Goal: Transaction & Acquisition: Purchase product/service

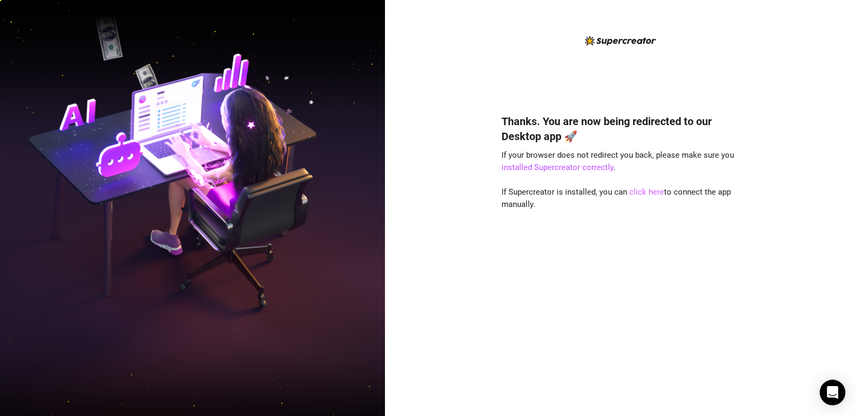
click at [648, 192] on link "click here" at bounding box center [646, 192] width 35 height 10
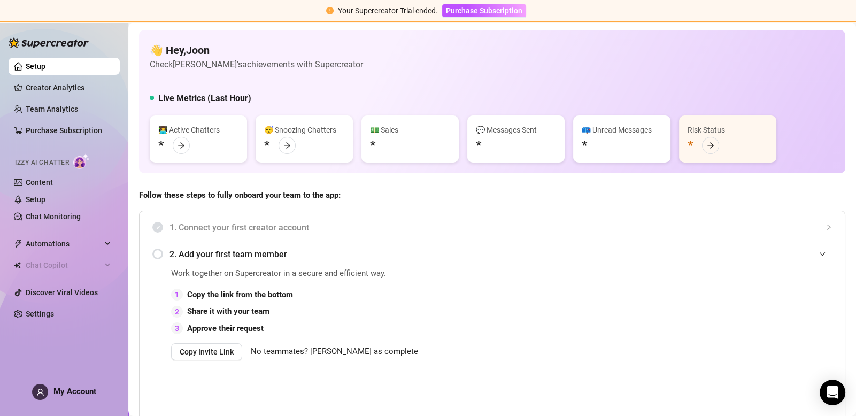
scroll to position [53, 0]
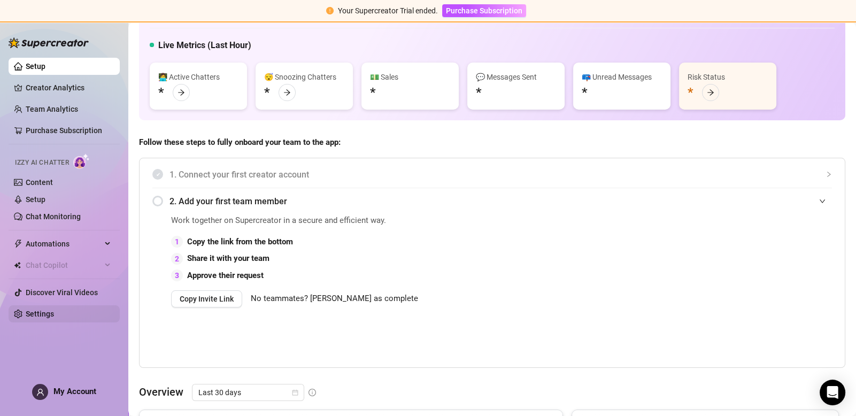
click at [50, 310] on link "Settings" at bounding box center [40, 313] width 28 height 9
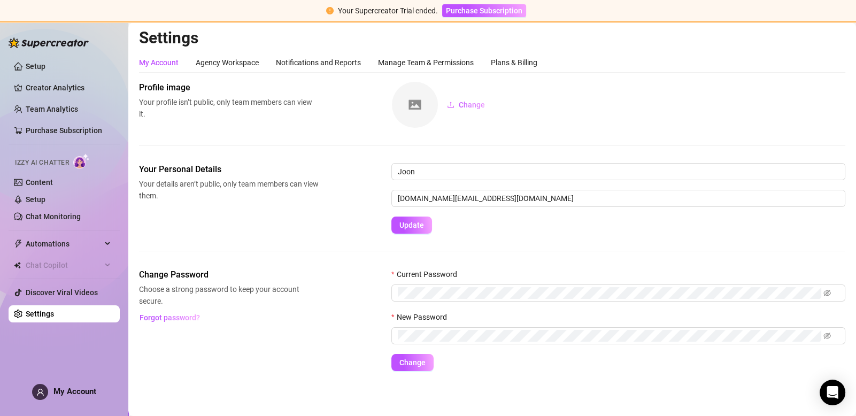
scroll to position [2, 0]
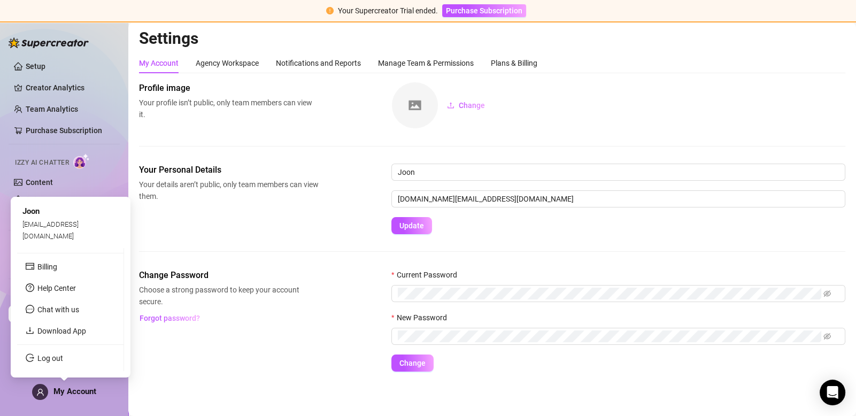
click at [65, 392] on span "My Account" at bounding box center [74, 391] width 43 height 10
click at [52, 359] on link "Log out" at bounding box center [50, 358] width 26 height 9
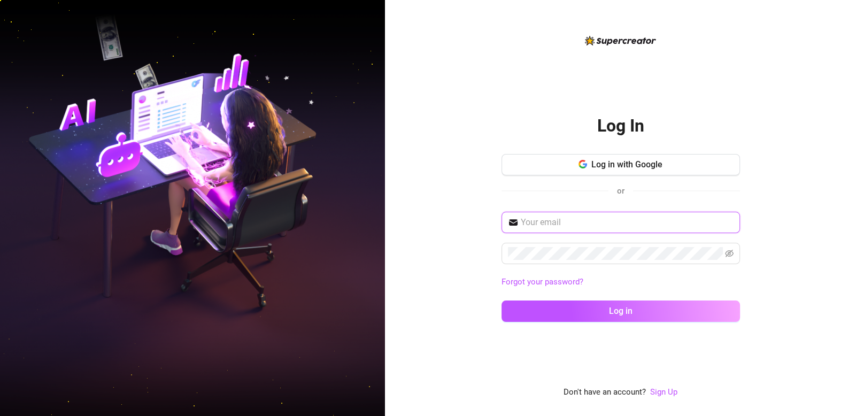
type input "mochi.management.co@gmail.com"
click at [627, 225] on input "mochi.management.co@gmail.com" at bounding box center [627, 222] width 213 height 13
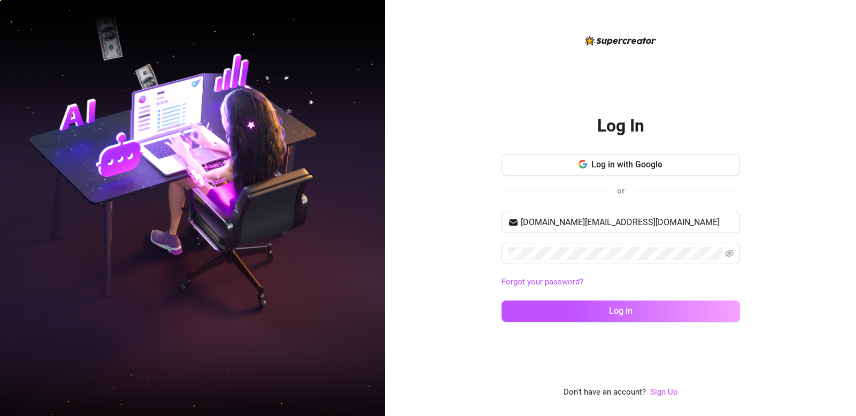
click at [453, 267] on div "Log In Log in with Google or mochi.management.co@gmail.com Forgot your password…" at bounding box center [620, 208] width 471 height 416
click at [660, 392] on link "Sign Up" at bounding box center [663, 392] width 27 height 10
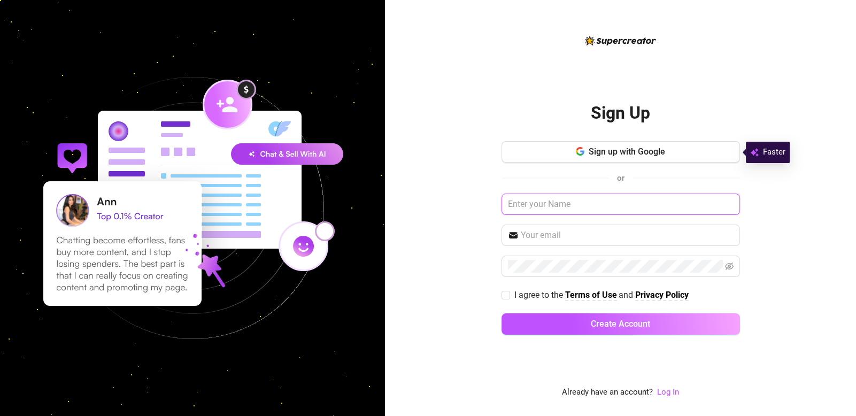
click at [581, 206] on input "text" at bounding box center [620, 203] width 238 height 21
type input "Jon"
click at [580, 235] on input "text" at bounding box center [627, 235] width 213 height 13
click at [547, 231] on input "text" at bounding box center [627, 235] width 213 height 13
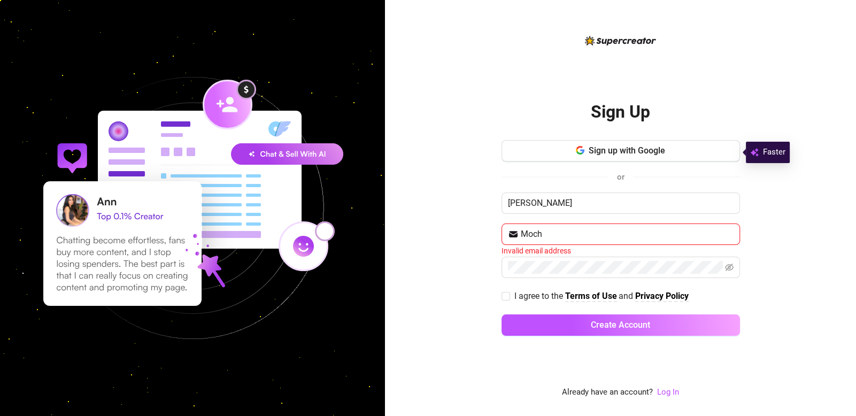
type input "[DOMAIN_NAME][EMAIL_ADDRESS][DOMAIN_NAME]"
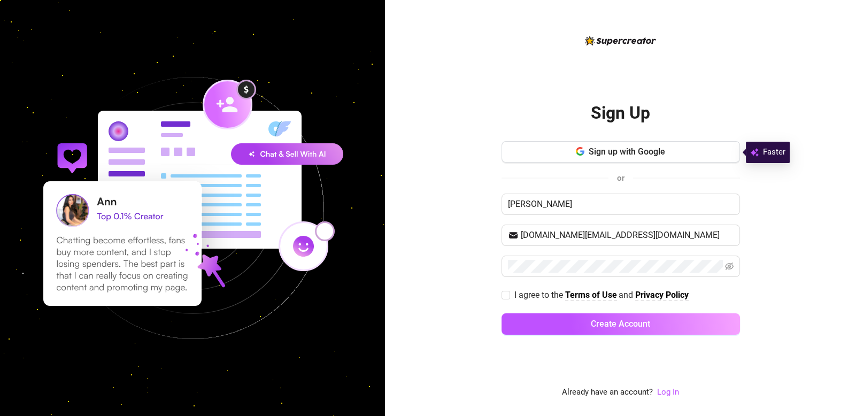
drag, startPoint x: 472, startPoint y: 272, endPoint x: 491, endPoint y: 283, distance: 21.8
click at [473, 272] on div "Sign Up Sign up with Google or Jon mochi.management.co@gmail.com I agree to the…" at bounding box center [620, 208] width 471 height 416
click at [507, 291] on input "I agree to the Terms of Use and Privacy Policy" at bounding box center [504, 294] width 7 height 7
checkbox input "true"
click at [601, 152] on span "Sign up with Google" at bounding box center [626, 151] width 76 height 10
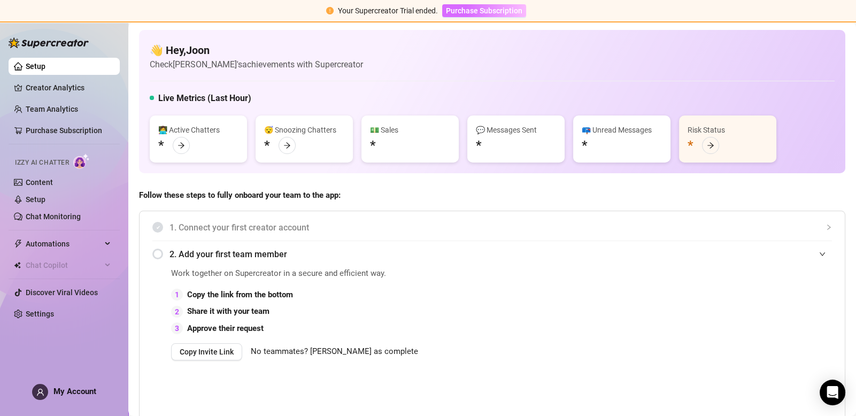
click at [468, 15] on span "Purchase Subscription" at bounding box center [484, 10] width 76 height 9
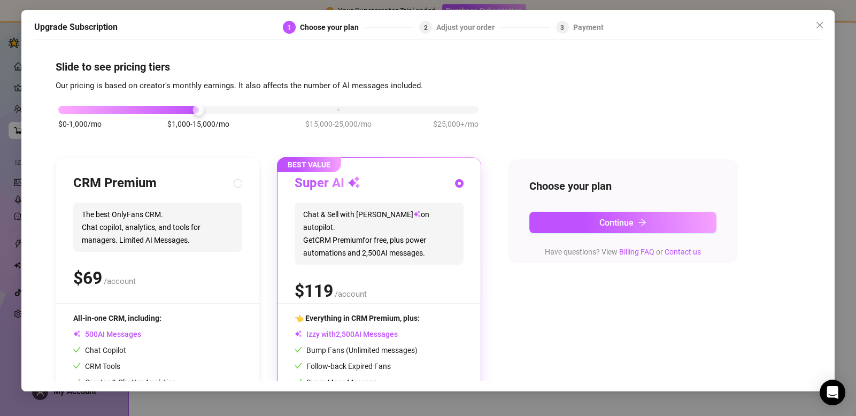
click at [195, 255] on div "CRM Premium The best OnlyFans CRM. Chat copilot, analytics, and tools for manag…" at bounding box center [157, 239] width 169 height 128
radio input "true"
radio input "false"
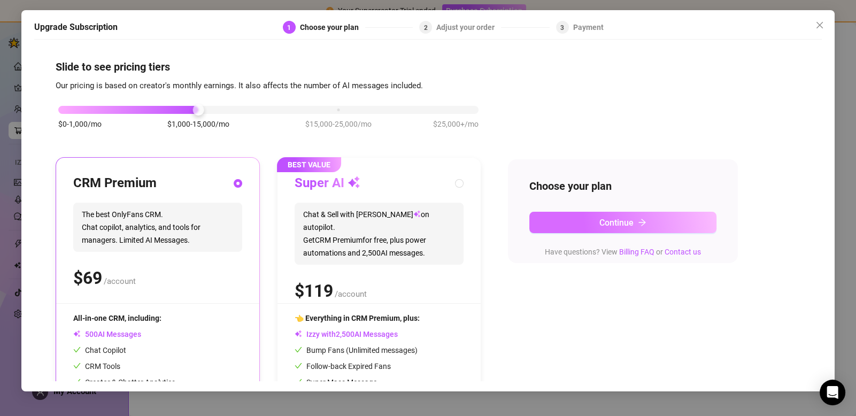
click at [593, 225] on button "Continue" at bounding box center [622, 222] width 187 height 21
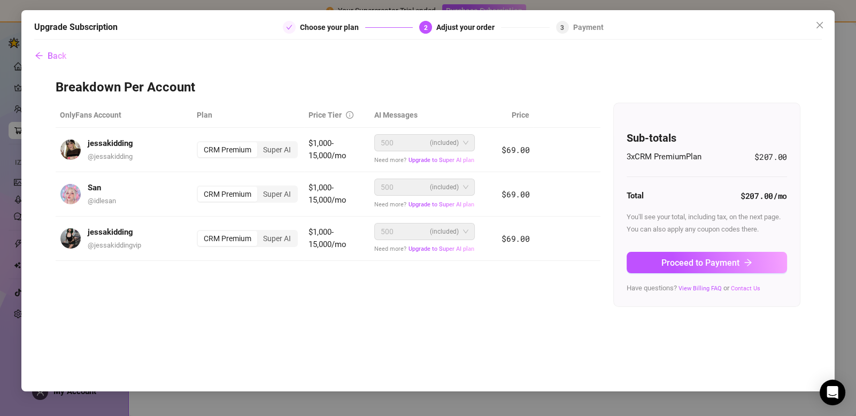
click at [743, 287] on link "Contact Us" at bounding box center [745, 288] width 29 height 7
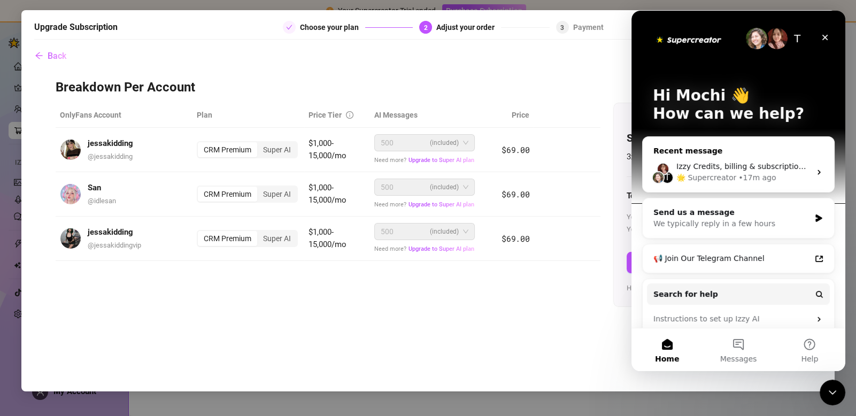
click at [744, 158] on div "T Izzy Credits, billing & subscription or Affiliate Program 💵 🌟 Supercreator • …" at bounding box center [737, 172] width 191 height 40
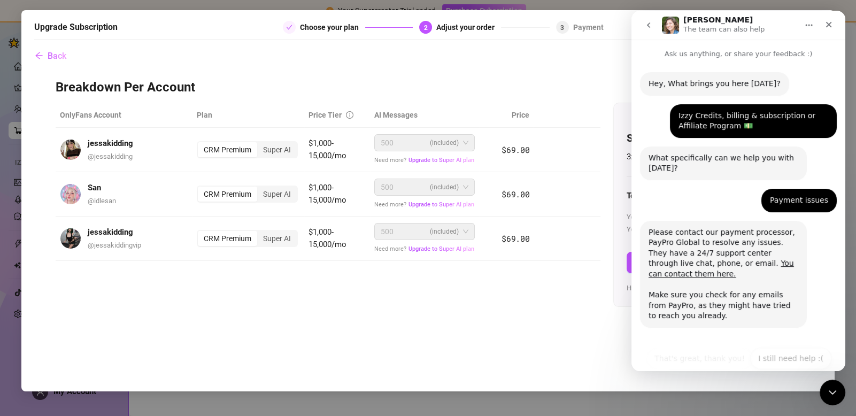
scroll to position [5, 0]
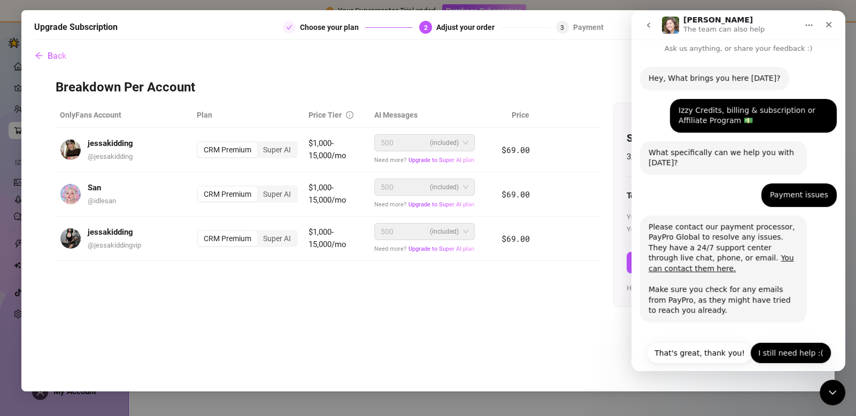
click at [769, 343] on button "I still need help :(" at bounding box center [790, 352] width 81 height 21
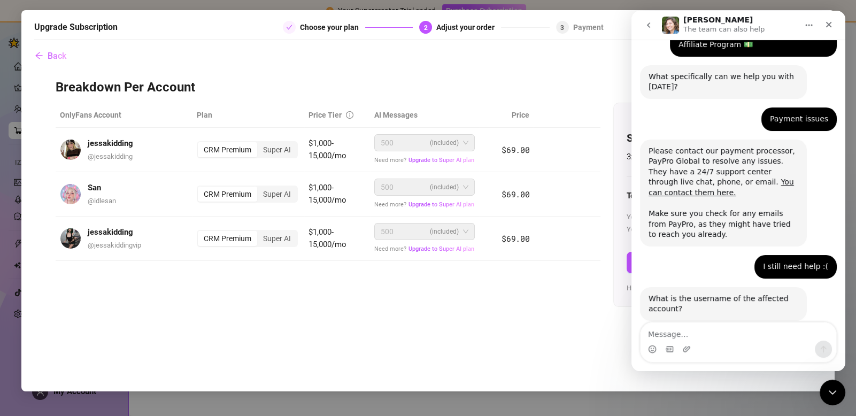
scroll to position [91, 0]
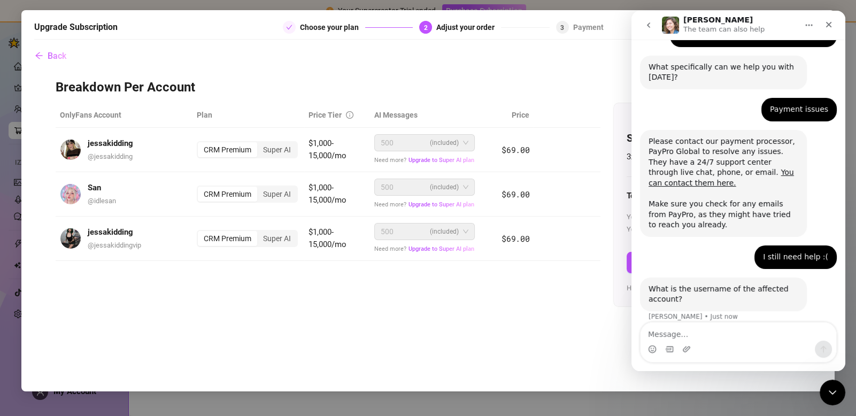
click at [717, 338] on textarea "Message…" at bounding box center [738, 331] width 196 height 18
click at [690, 335] on textarea "Message…" at bounding box center [738, 331] width 196 height 18
type textarea "Joon"
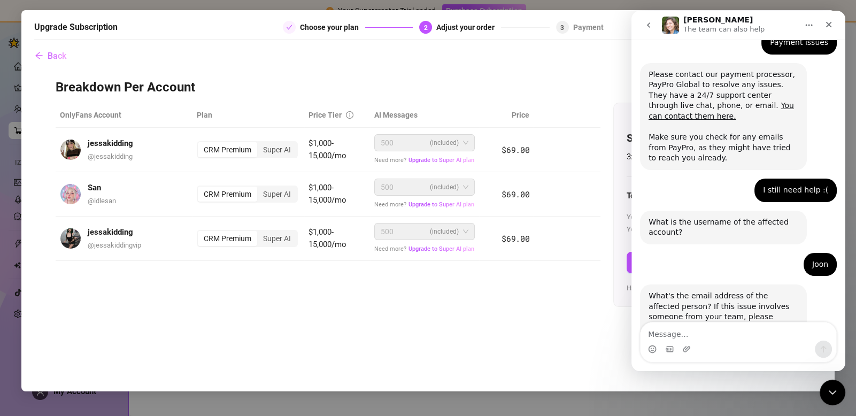
scroll to position [212, 0]
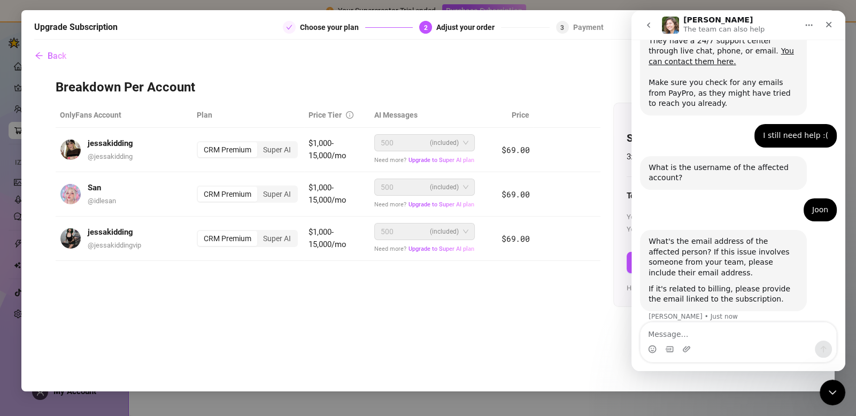
click at [690, 334] on textarea "Message…" at bounding box center [738, 331] width 196 height 18
type textarea "[EMAIL_ADDRESS][DOMAIN_NAME]"
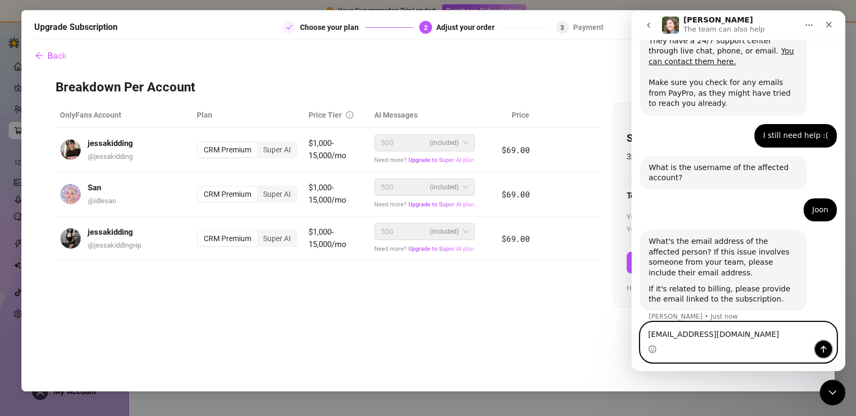
click at [825, 346] on icon "Send a message…" at bounding box center [823, 349] width 9 height 9
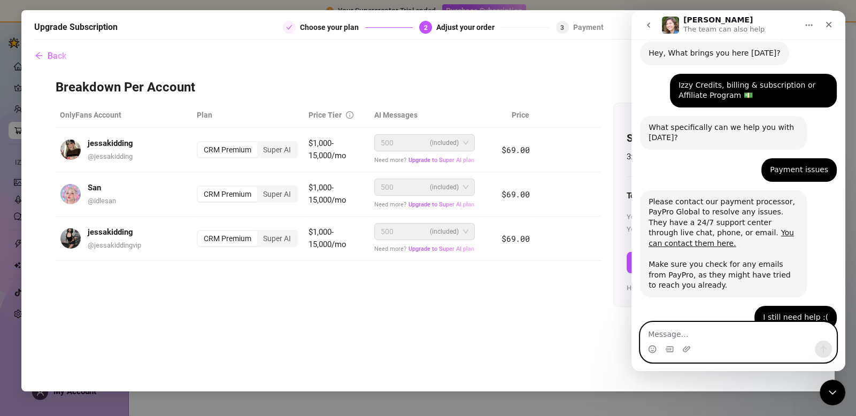
scroll to position [0, 0]
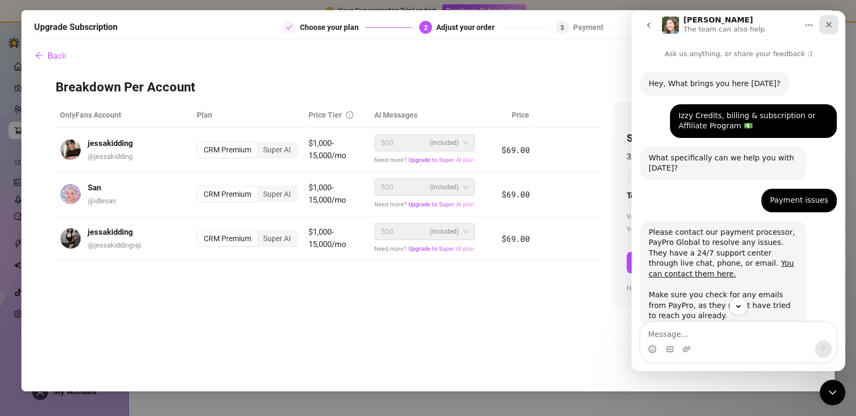
click at [828, 23] on icon "Close" at bounding box center [828, 24] width 9 height 9
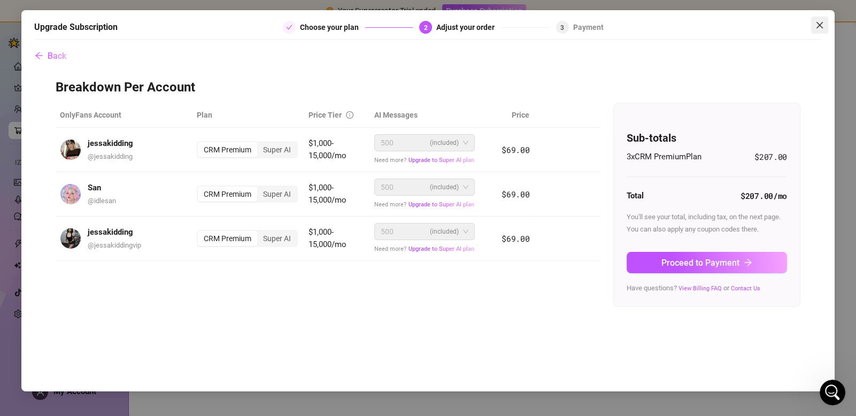
scroll to position [355, 0]
click at [816, 25] on icon "close" at bounding box center [819, 25] width 9 height 9
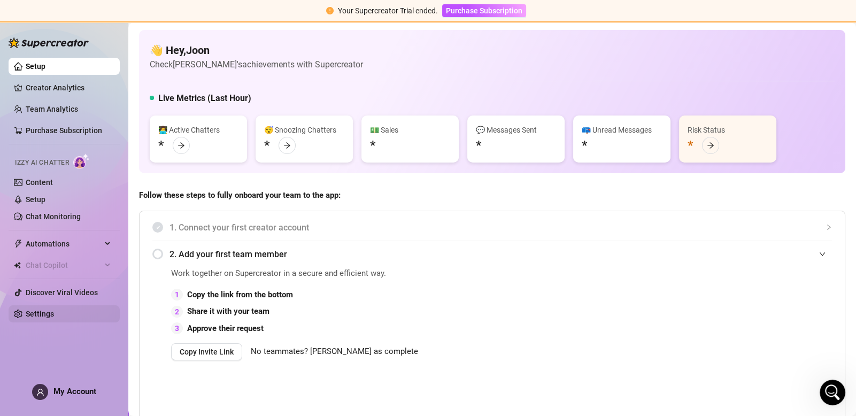
click at [45, 312] on link "Settings" at bounding box center [40, 313] width 28 height 9
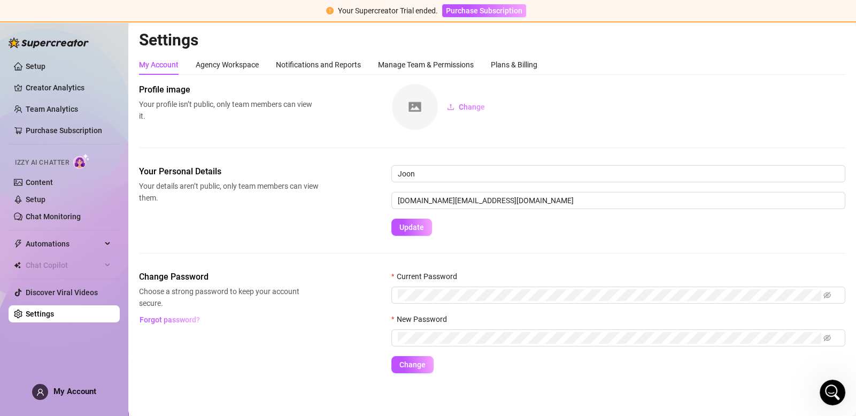
click at [59, 392] on span "My Account" at bounding box center [74, 391] width 43 height 10
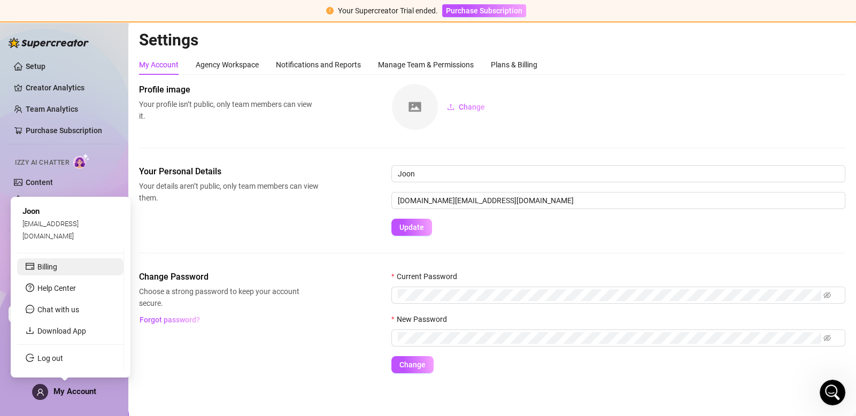
click at [57, 267] on link "Billing" at bounding box center [47, 266] width 20 height 9
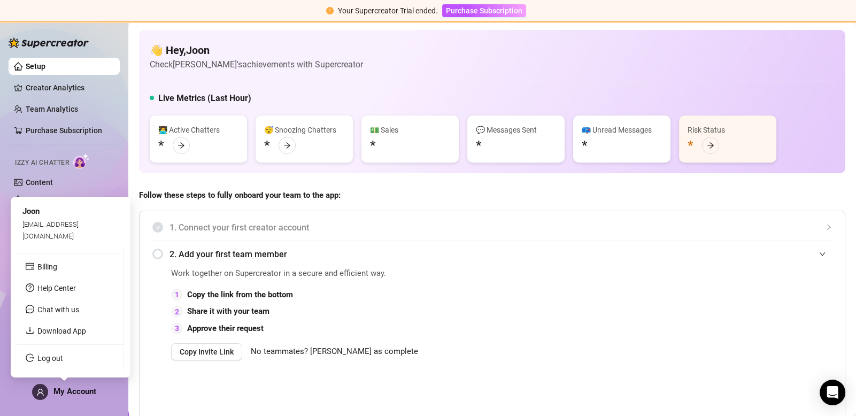
click at [68, 394] on span "My Account" at bounding box center [74, 391] width 43 height 10
click at [55, 361] on link "Log out" at bounding box center [50, 358] width 26 height 9
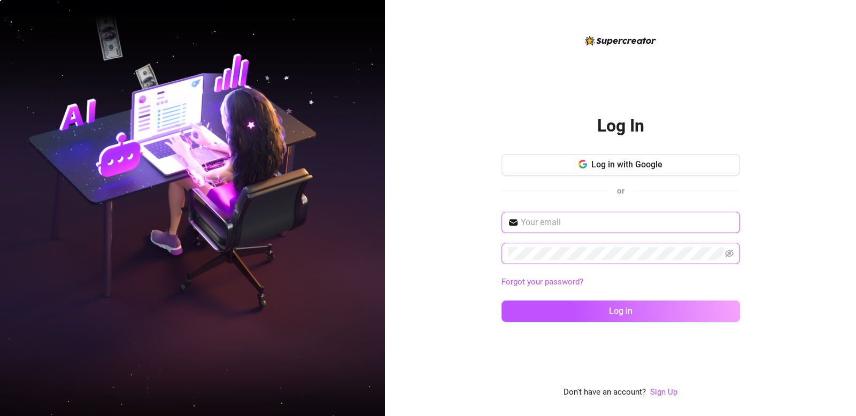
type input "mochi.management.co@gmail.com"
click at [621, 225] on input "mochi.management.co@gmail.com" at bounding box center [627, 222] width 213 height 13
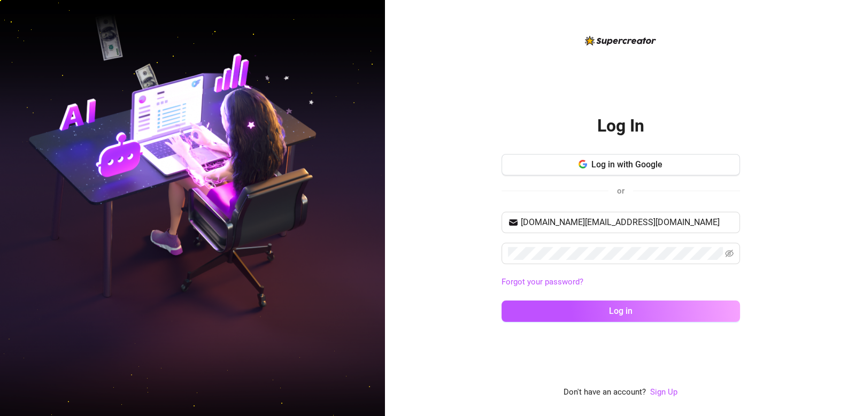
drag, startPoint x: 424, startPoint y: 283, endPoint x: 521, endPoint y: 323, distance: 105.2
click at [426, 283] on div "Log In Log in with Google or mochi.management.co@gmail.com Forgot your password…" at bounding box center [620, 208] width 471 height 416
click at [668, 395] on link "Sign Up" at bounding box center [663, 392] width 27 height 10
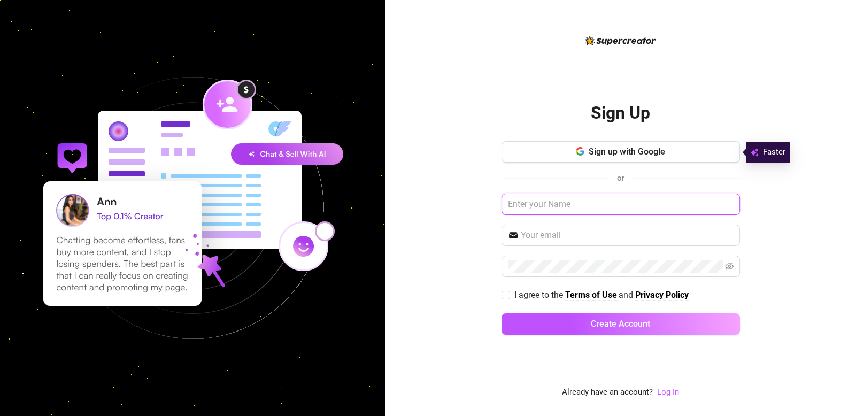
click at [609, 200] on input "text" at bounding box center [620, 203] width 238 height 21
type input "Jon"
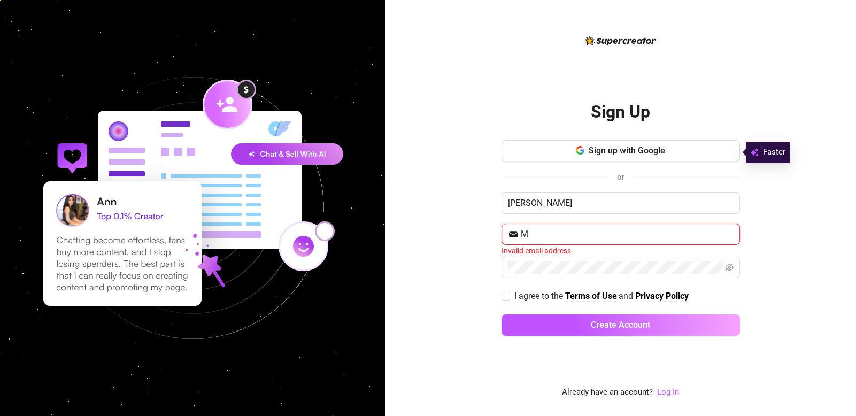
type input "[DOMAIN_NAME][EMAIL_ADDRESS][DOMAIN_NAME]"
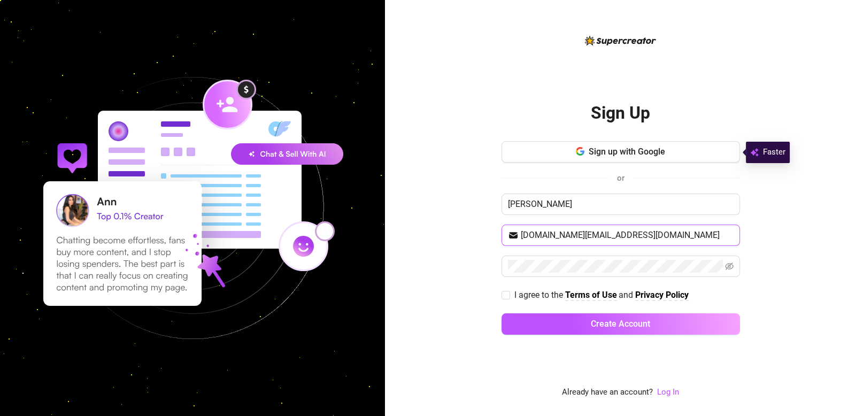
click at [607, 272] on span at bounding box center [620, 265] width 238 height 21
drag, startPoint x: 449, startPoint y: 285, endPoint x: 489, endPoint y: 295, distance: 41.2
click at [452, 286] on div "Sign Up Sign up with Google or Jon mochi.management.co@gmail.com I agree to the…" at bounding box center [620, 208] width 471 height 416
click at [502, 299] on label "I agree to the Terms of Use and Privacy Policy" at bounding box center [596, 294] width 191 height 13
click at [502, 298] on input "I agree to the Terms of Use and Privacy Policy" at bounding box center [504, 294] width 7 height 7
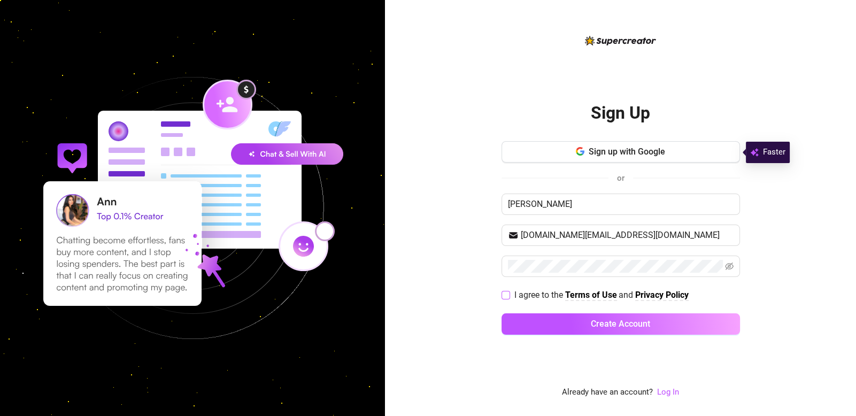
checkbox input "true"
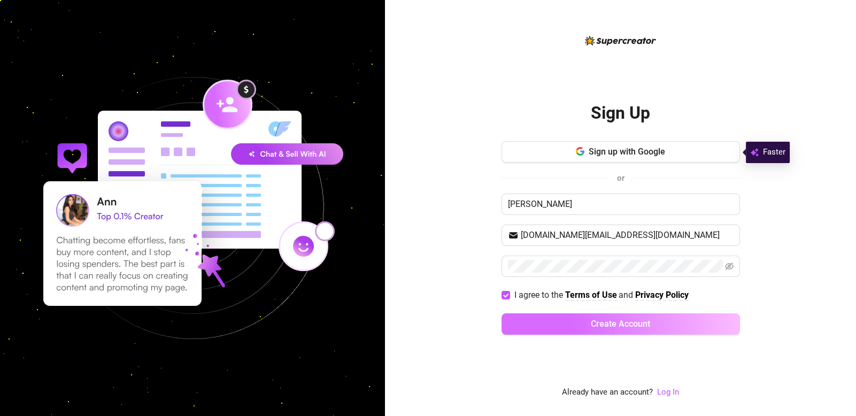
click at [600, 328] on span "Create Account" at bounding box center [620, 324] width 59 height 10
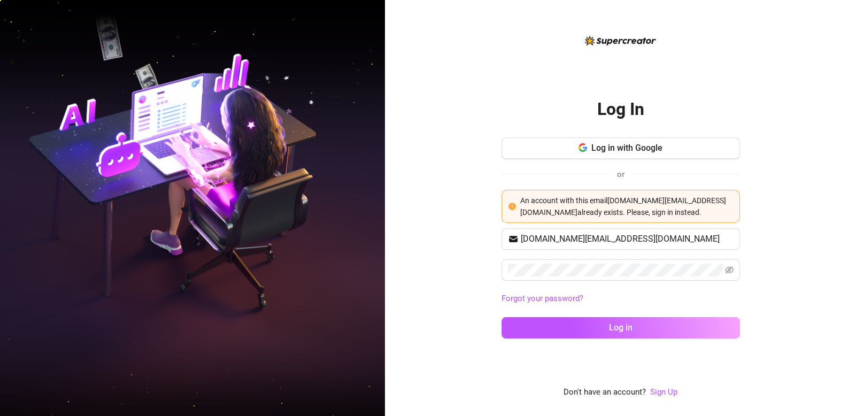
click at [778, 230] on div "Log In Log in with Google or An account with this email mochi.management.co@gma…" at bounding box center [620, 208] width 471 height 416
click at [808, 248] on div "Log In Log in with Google or An account with this email mochi.management.co@gma…" at bounding box center [620, 208] width 471 height 416
click at [732, 269] on icon "eye-invisible" at bounding box center [729, 270] width 9 height 9
click at [728, 271] on icon "eye" at bounding box center [729, 270] width 9 height 9
click at [722, 270] on span at bounding box center [620, 269] width 238 height 21
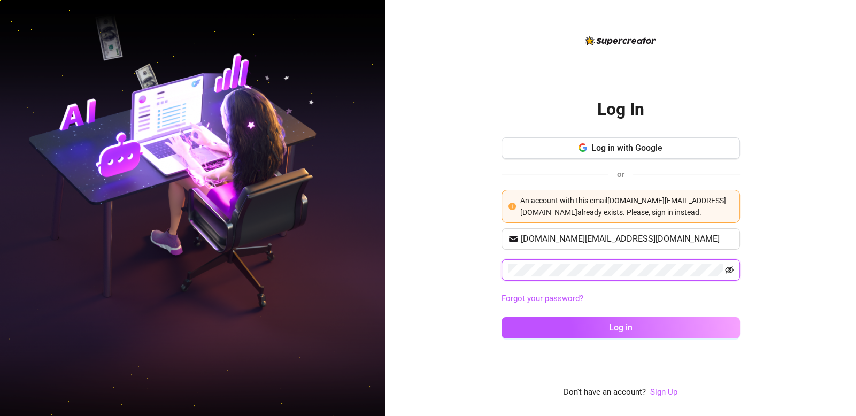
click at [727, 272] on icon "eye-invisible" at bounding box center [729, 270] width 9 height 9
click at [727, 272] on icon "eye" at bounding box center [729, 270] width 9 height 9
click at [789, 219] on div "Log In Log in with Google or An account with this email mochi.management.co@gma…" at bounding box center [620, 208] width 471 height 416
click at [791, 219] on div "Log In Log in with Google or An account with this email mochi.management.co@gma…" at bounding box center [620, 208] width 471 height 416
click at [660, 391] on link "Sign Up" at bounding box center [663, 392] width 27 height 10
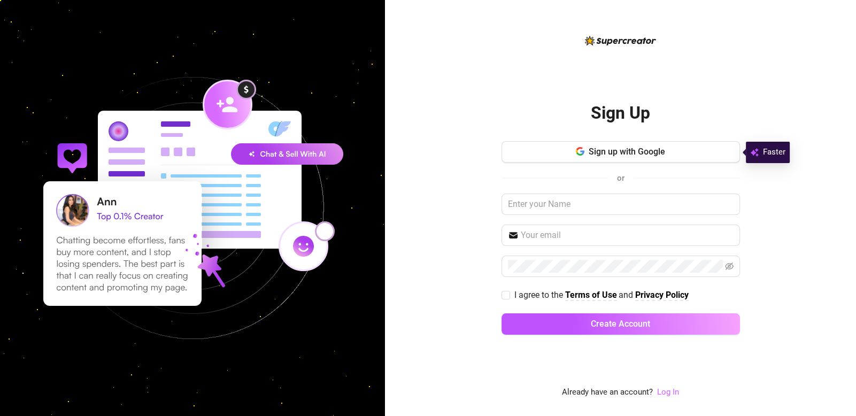
click at [662, 393] on link "Log In" at bounding box center [668, 392] width 22 height 10
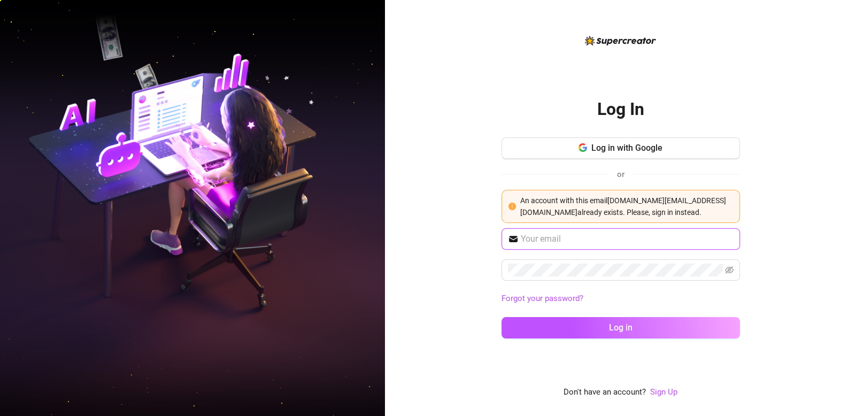
type input "mochi.management.co@gmail.com"
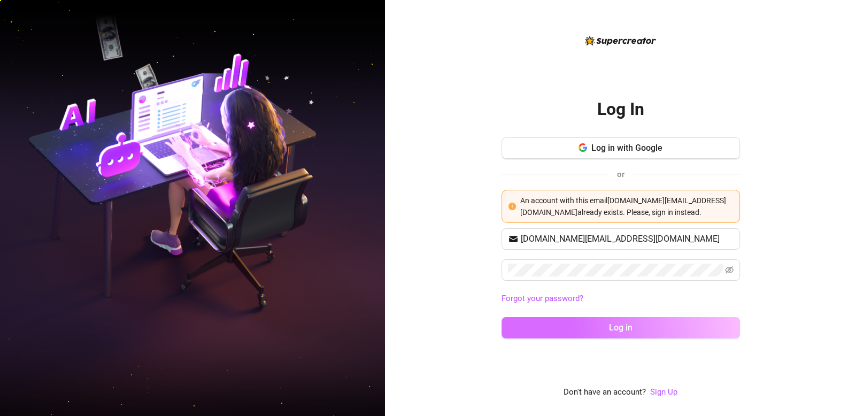
click at [595, 325] on button "Log in" at bounding box center [620, 327] width 238 height 21
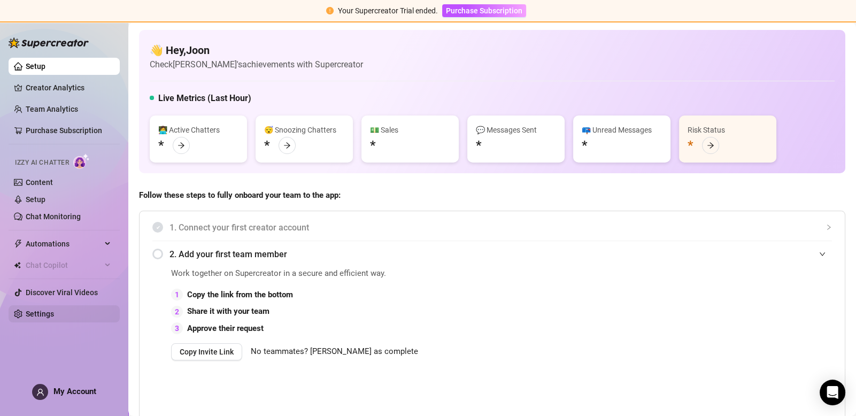
click at [44, 318] on link "Settings" at bounding box center [40, 313] width 28 height 9
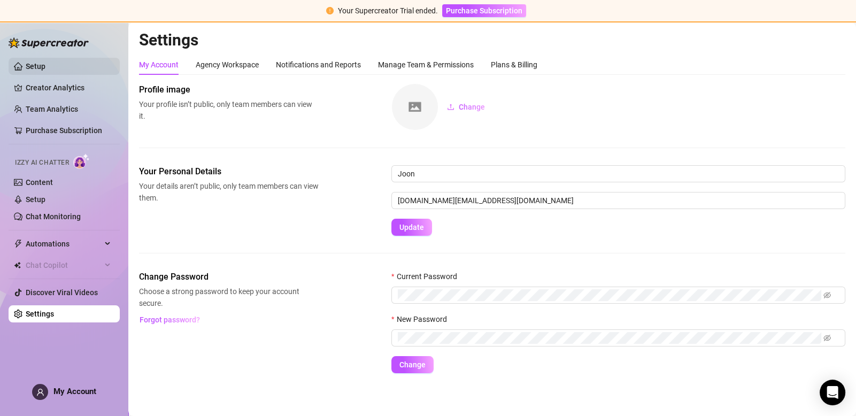
click at [45, 66] on link "Setup" at bounding box center [36, 66] width 20 height 9
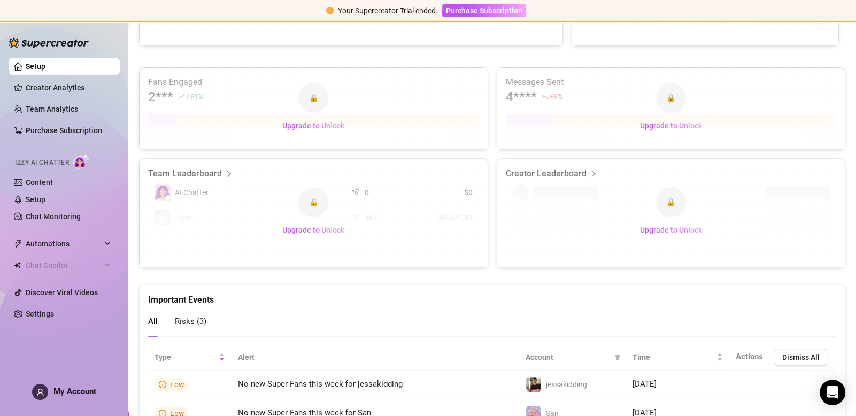
scroll to position [657, 0]
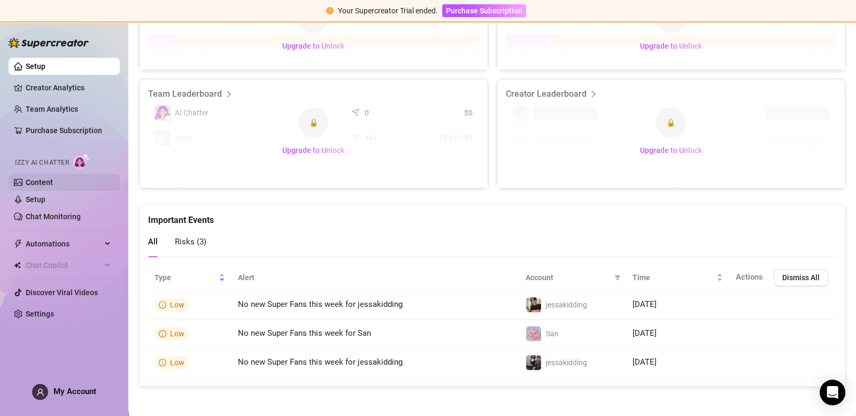
click at [50, 181] on link "Content" at bounding box center [39, 182] width 27 height 9
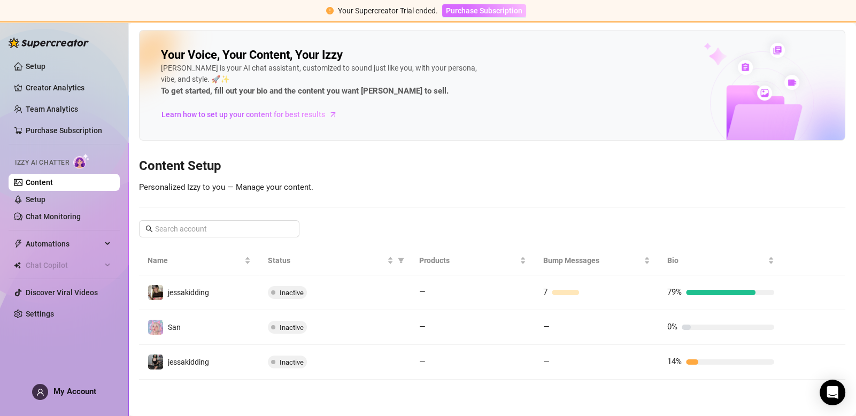
click at [508, 12] on span "Purchase Subscription" at bounding box center [484, 10] width 76 height 9
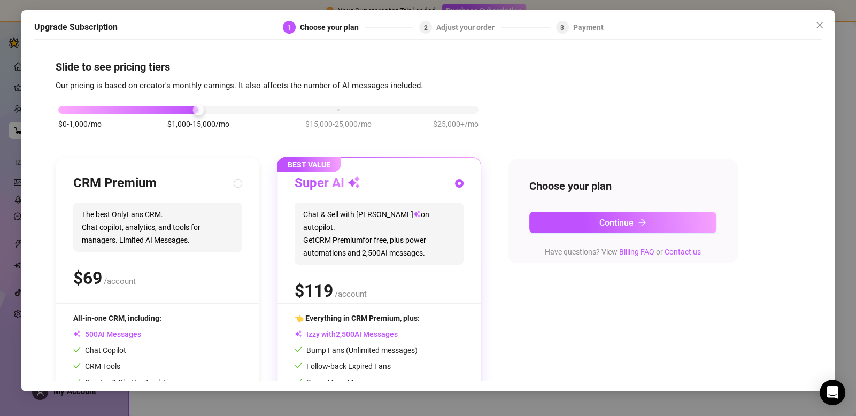
click at [227, 232] on span "The best OnlyFans CRM. Chat copilot, analytics, and tools for managers. Limited…" at bounding box center [157, 227] width 169 height 49
radio input "true"
radio input "false"
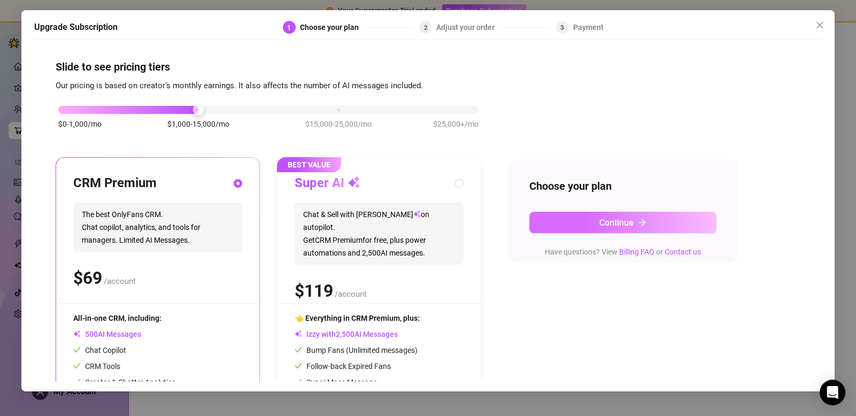
click at [658, 219] on button "Continue" at bounding box center [622, 222] width 187 height 21
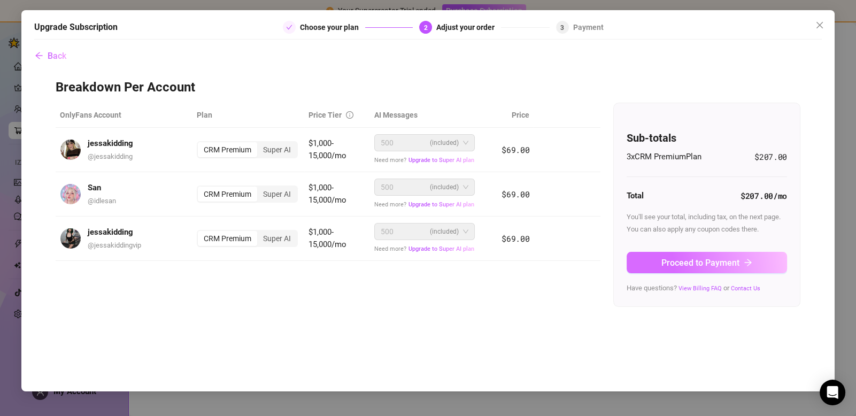
click at [649, 261] on button "Proceed to Payment" at bounding box center [706, 262] width 160 height 21
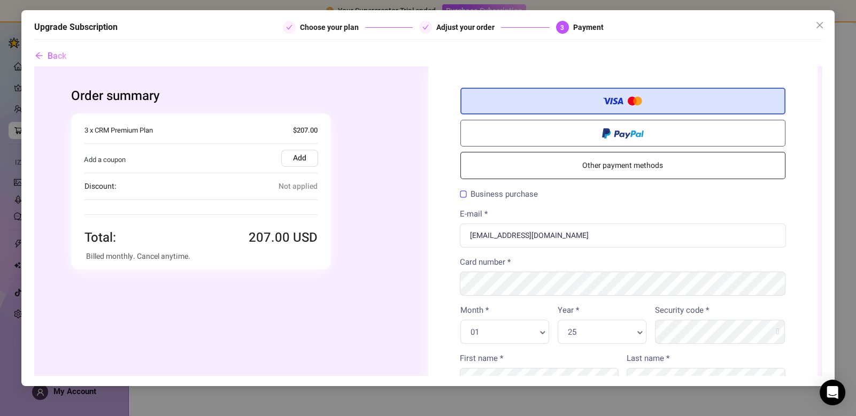
click at [304, 156] on label "Add" at bounding box center [299, 158] width 37 height 17
click at [34, 66] on input "Add" at bounding box center [34, 66] width 0 height 0
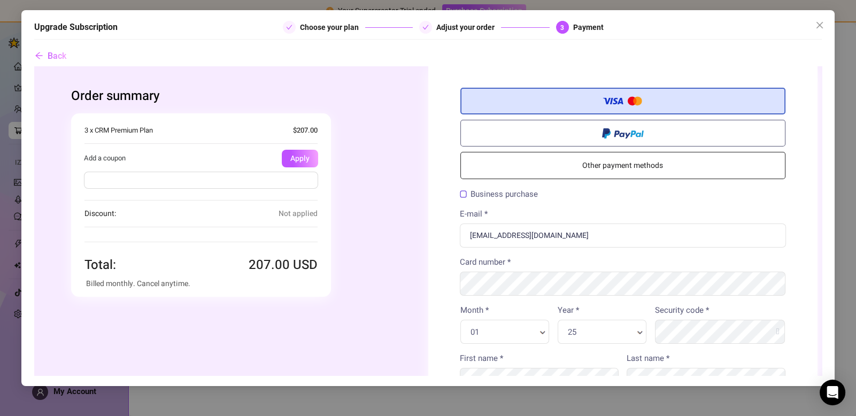
click at [264, 183] on input "text" at bounding box center [201, 180] width 234 height 17
type input "FLASH30"
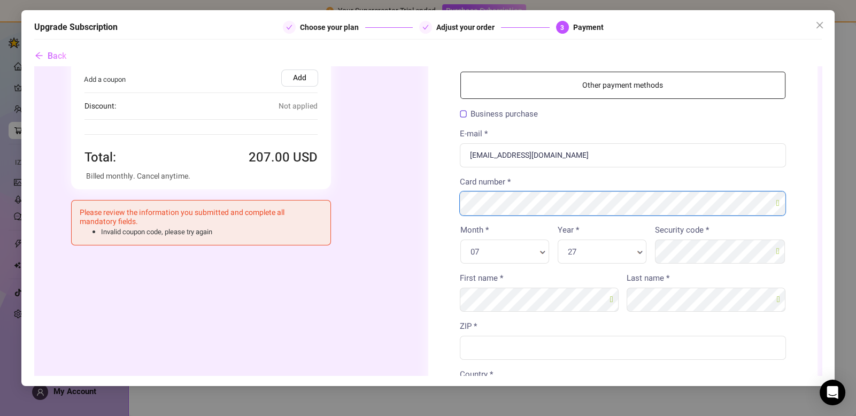
scroll to position [53, 0]
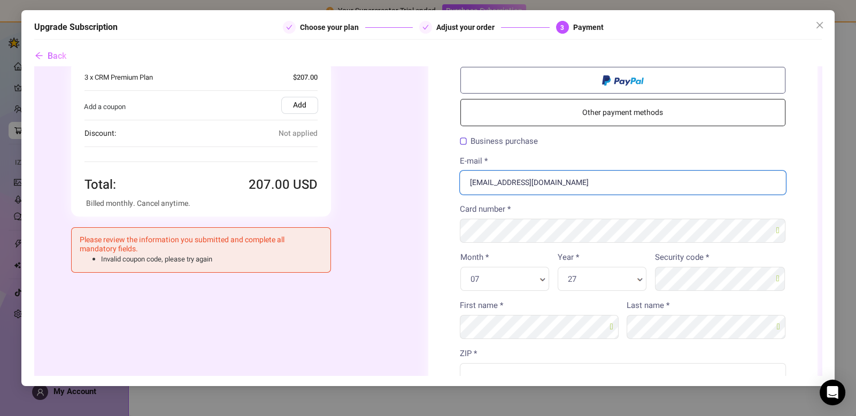
click at [601, 175] on input "aeonluxagency@gmail.com" at bounding box center [623, 182] width 326 height 24
click at [601, 182] on input "E-mail *" at bounding box center [623, 182] width 326 height 24
paste input "[DOMAIN_NAME][EMAIL_ADDRESS][DOMAIN_NAME]"
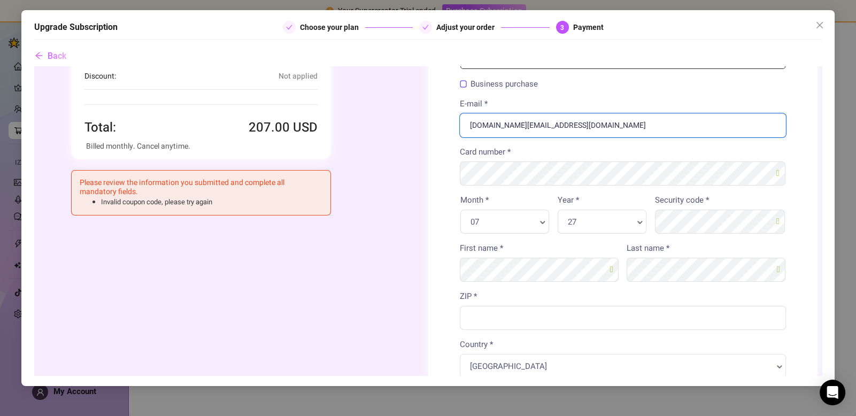
scroll to position [160, 0]
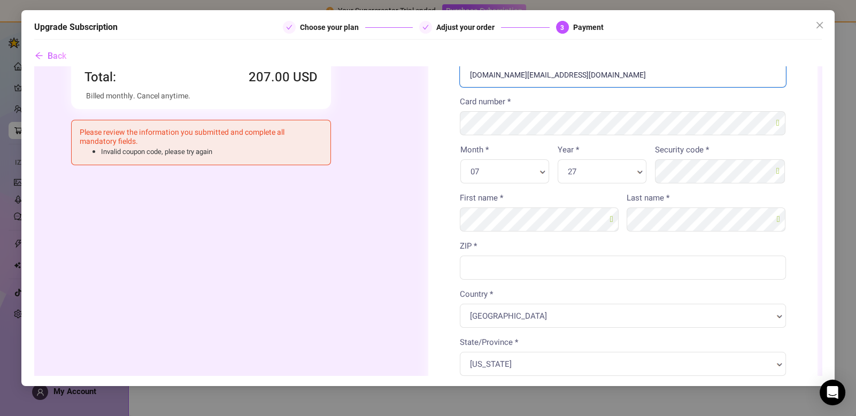
type input "[DOMAIN_NAME][EMAIL_ADDRESS][DOMAIN_NAME]"
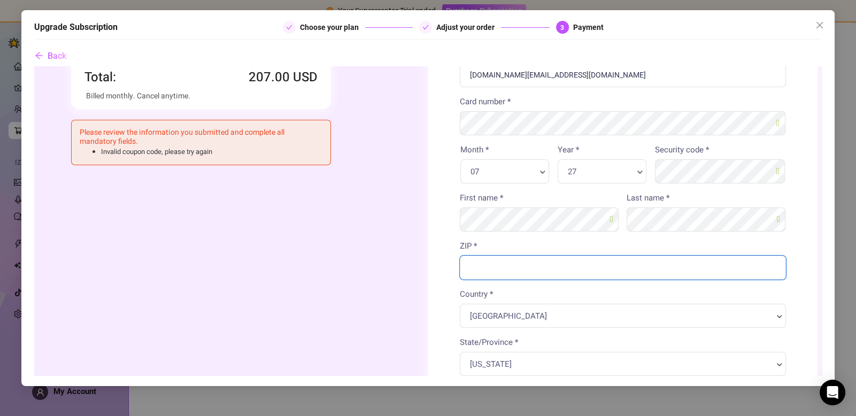
click at [558, 269] on input "ZIP *" at bounding box center [623, 267] width 326 height 24
type input "92883"
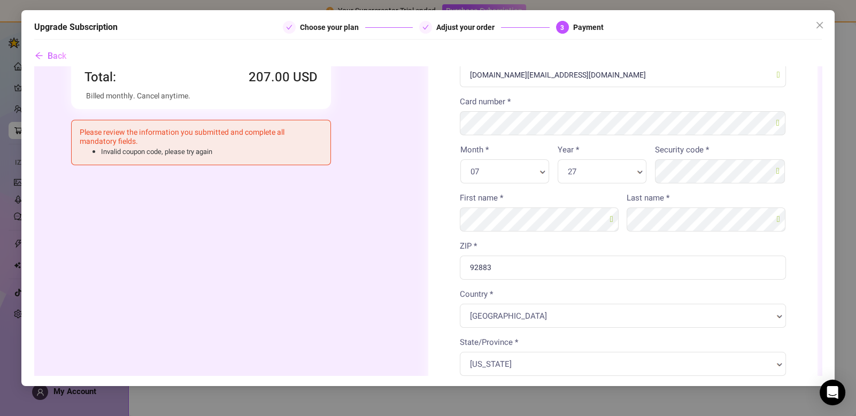
click at [404, 257] on body "Order summary You're buying" at bounding box center [427, 238] width 787 height 664
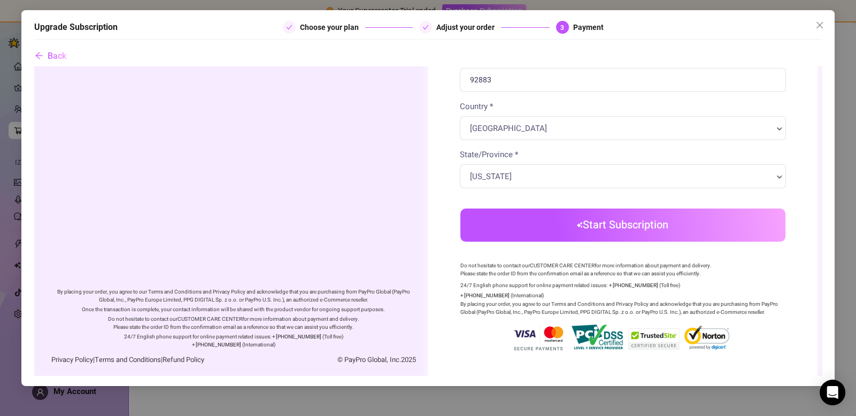
scroll to position [355, 0]
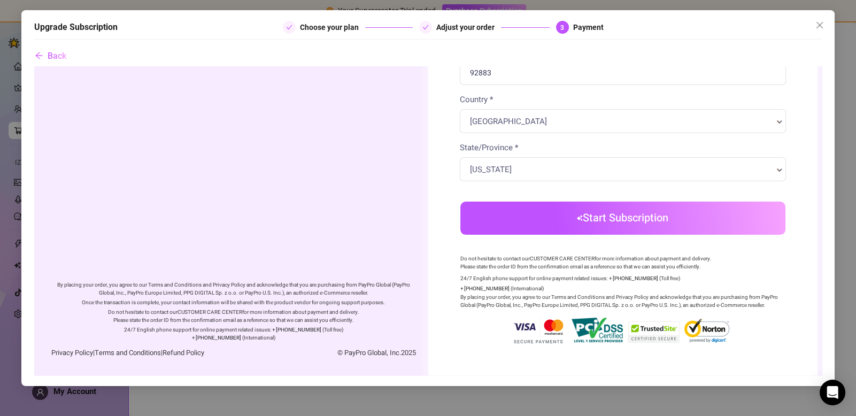
click at [521, 221] on button "Start Subscription" at bounding box center [622, 217] width 325 height 33
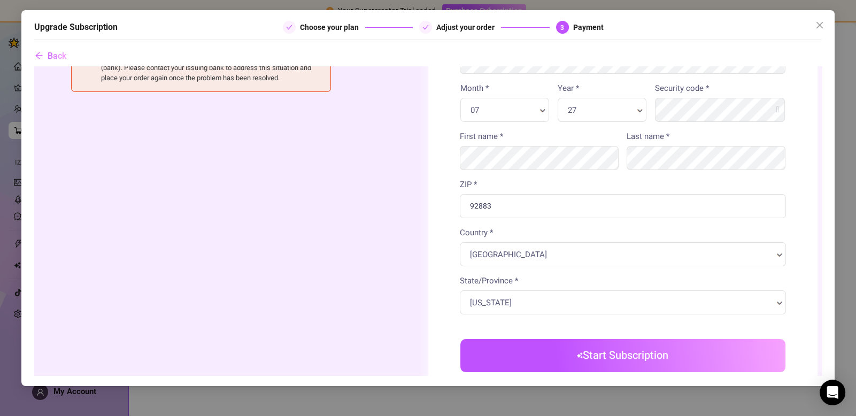
scroll to position [106, 0]
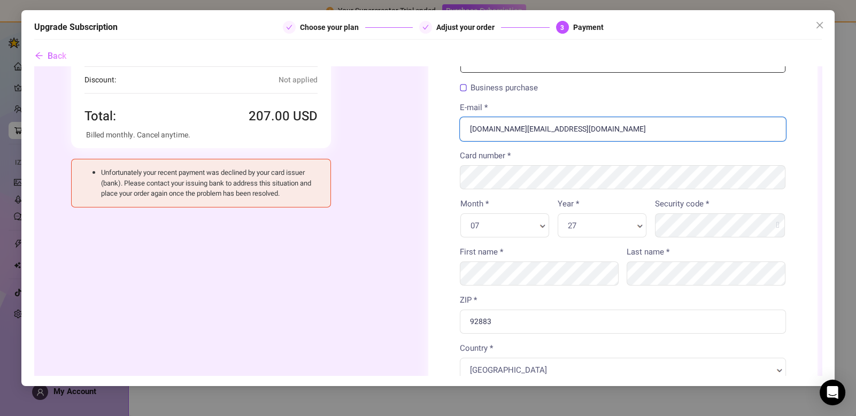
click at [532, 124] on input "[DOMAIN_NAME][EMAIL_ADDRESS][DOMAIN_NAME]" at bounding box center [623, 129] width 326 height 24
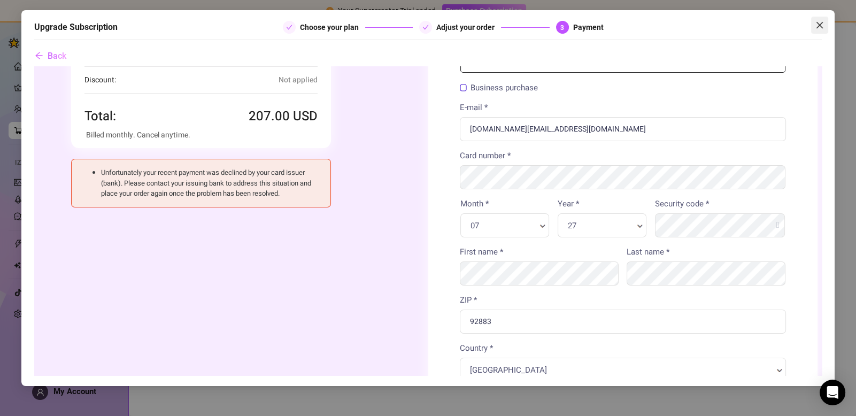
click at [818, 26] on icon "close" at bounding box center [819, 25] width 6 height 6
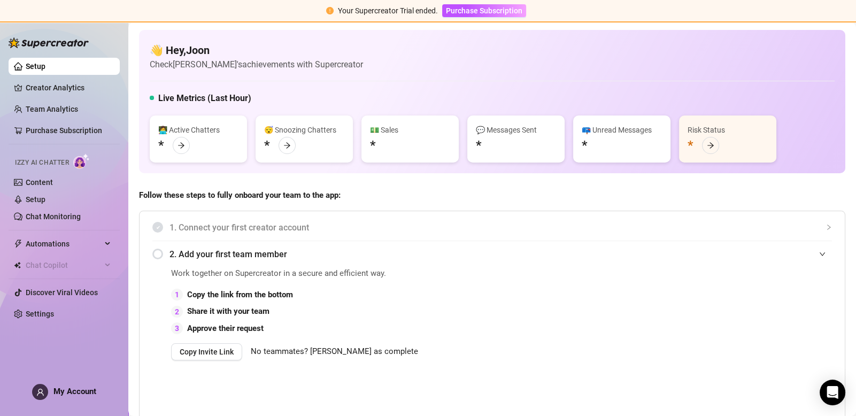
click at [489, 50] on div "👋 Hey, Joon Check Mochi's achievements with Supercreator" at bounding box center [492, 57] width 685 height 28
click at [476, 11] on span "Purchase Subscription" at bounding box center [484, 10] width 76 height 9
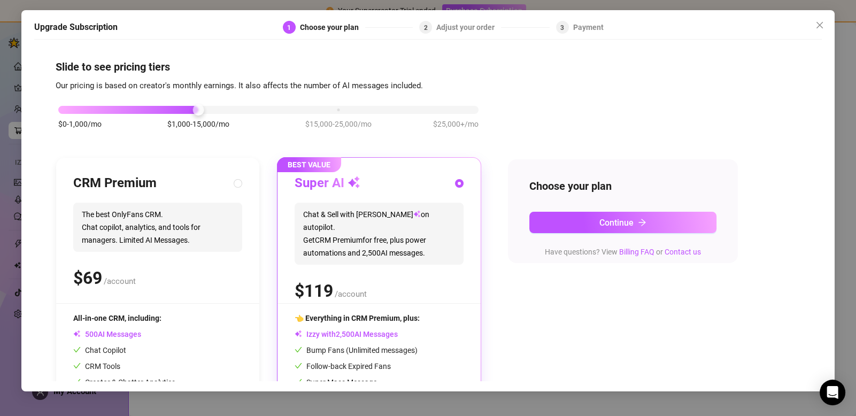
click at [159, 247] on span "The best OnlyFans CRM. Chat copilot, analytics, and tools for managers. Limited…" at bounding box center [157, 227] width 169 height 49
radio input "true"
radio input "false"
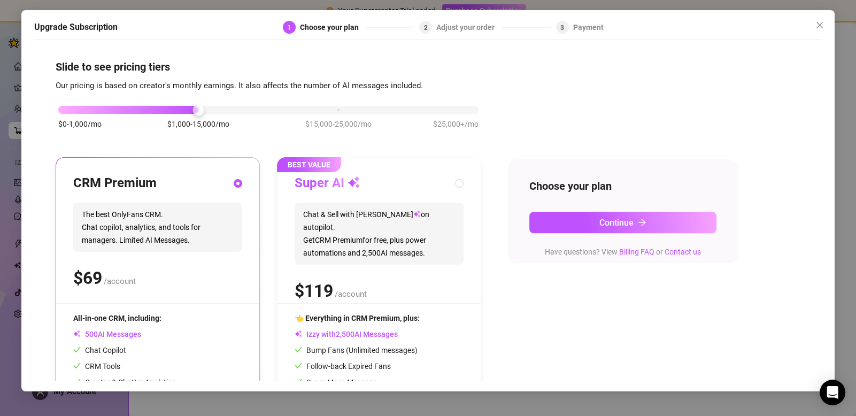
click at [188, 237] on span "The best OnlyFans CRM. Chat copilot, analytics, and tools for managers. Limited…" at bounding box center [157, 227] width 169 height 49
click at [602, 218] on span "Continue" at bounding box center [616, 223] width 34 height 10
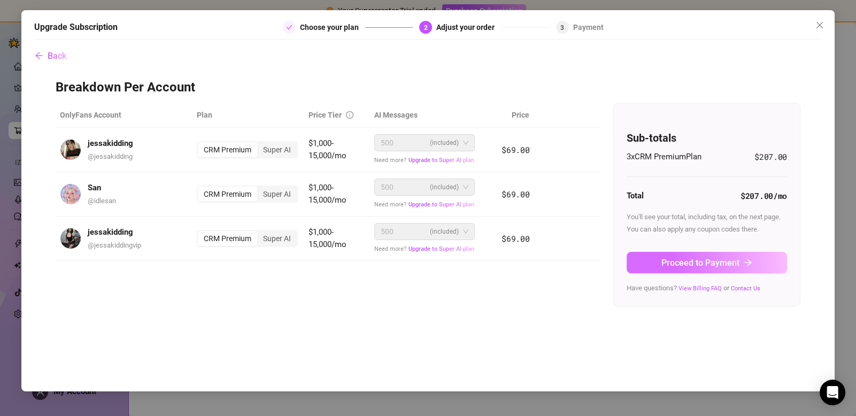
click at [715, 265] on span "Proceed to Payment" at bounding box center [700, 263] width 78 height 10
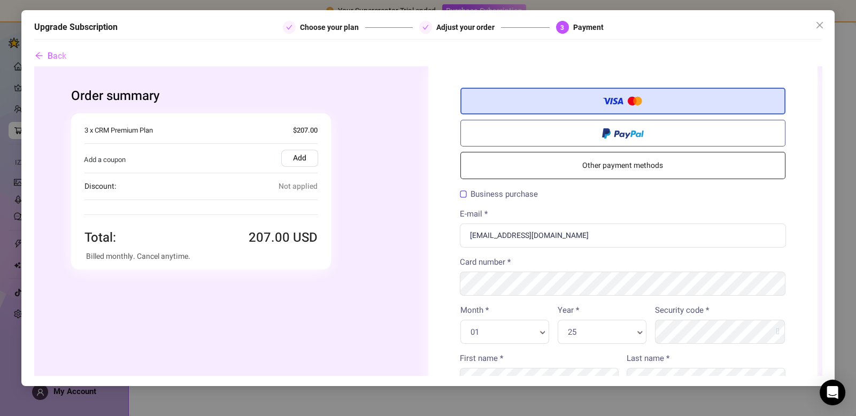
click at [619, 167] on link "Other payment methods" at bounding box center [622, 165] width 325 height 27
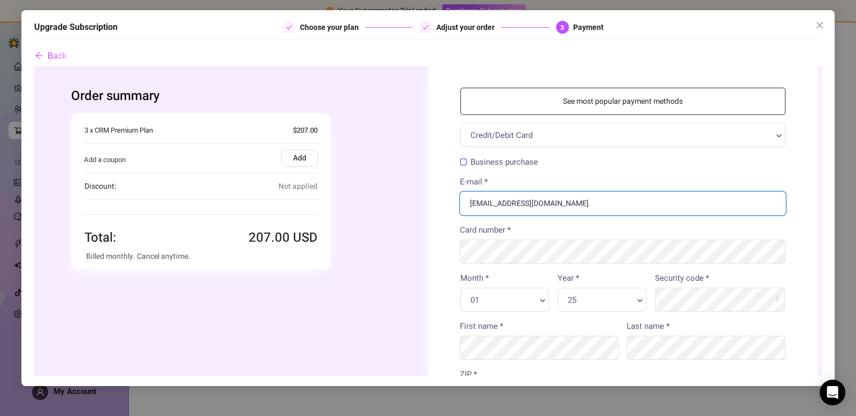
click at [599, 204] on input "aeonluxagency@gmail.com" at bounding box center [623, 203] width 326 height 24
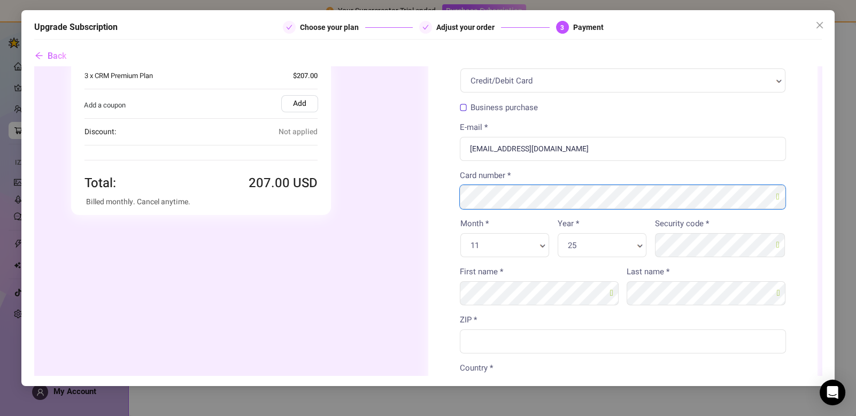
scroll to position [160, 0]
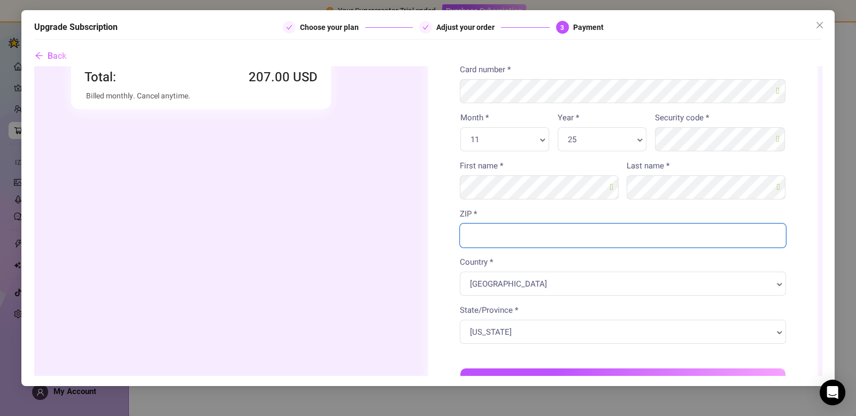
click at [600, 233] on input "ZIP *" at bounding box center [623, 235] width 326 height 24
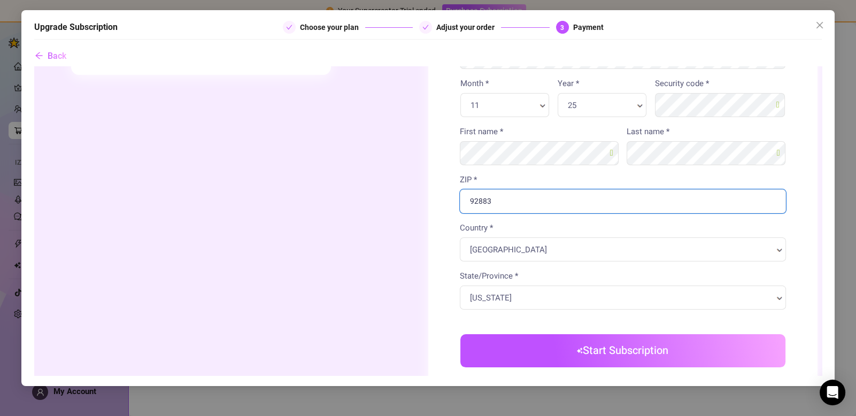
scroll to position [213, 0]
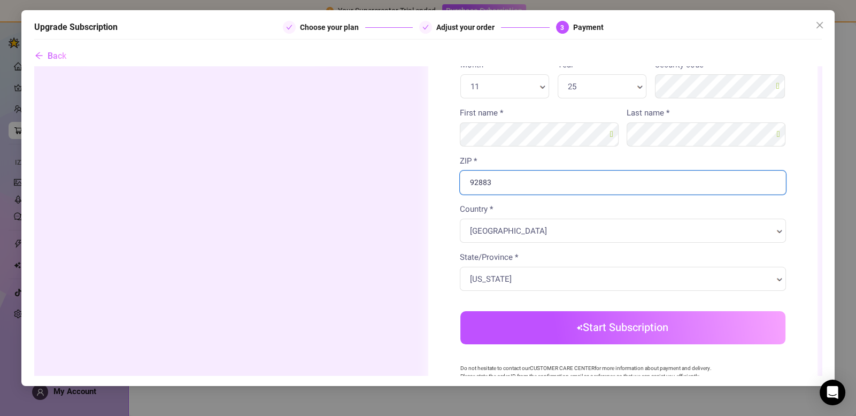
type input "92883"
click at [594, 330] on body "Order summary You're buying" at bounding box center [427, 169] width 787 height 632
click at [577, 329] on img "submit" at bounding box center [580, 327] width 6 height 6
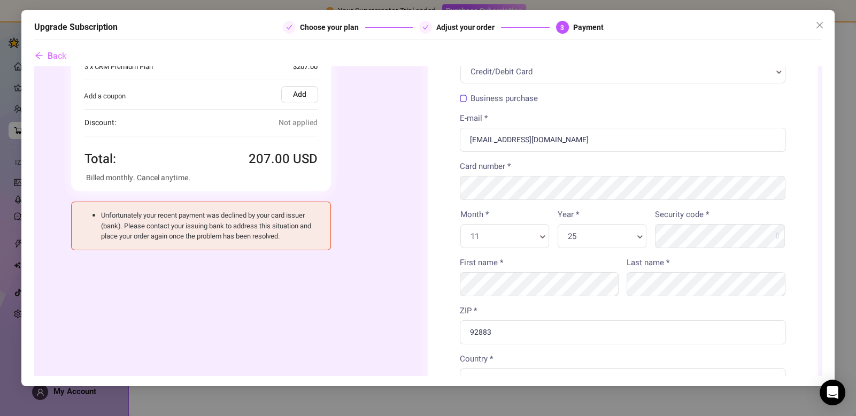
scroll to position [0, 0]
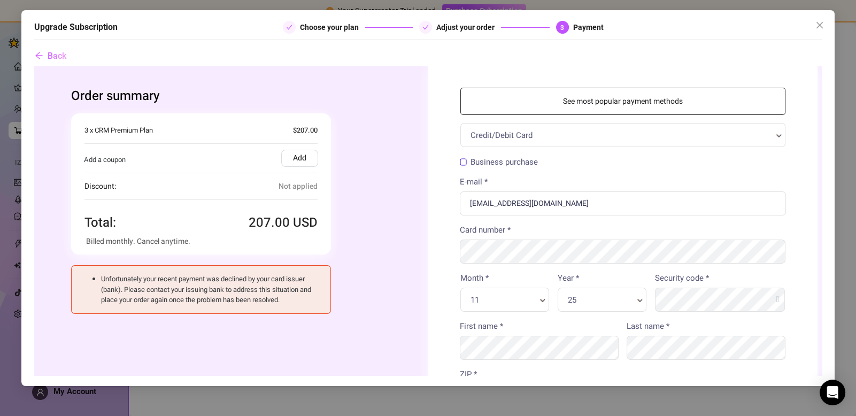
click at [818, 24] on icon "close" at bounding box center [819, 25] width 9 height 9
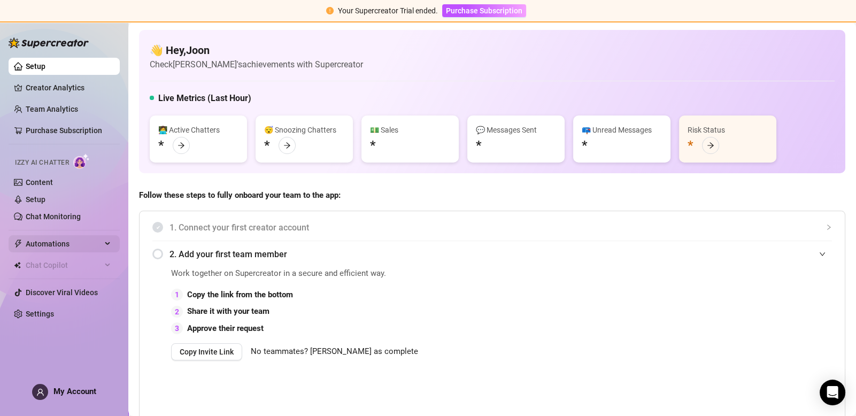
click at [71, 238] on span "Automations" at bounding box center [64, 243] width 76 height 17
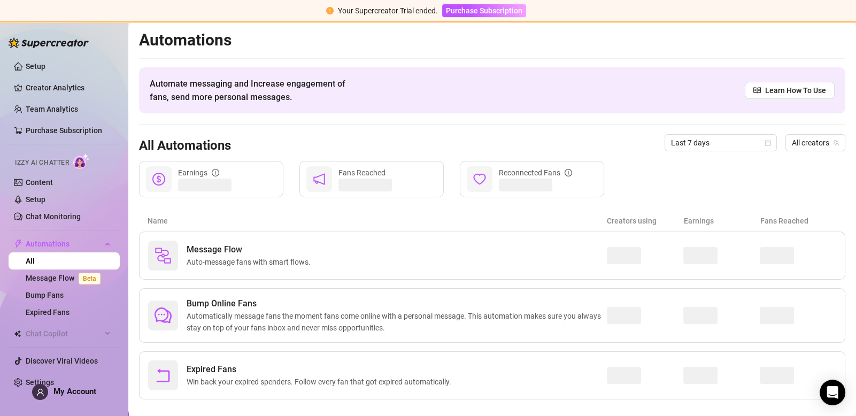
scroll to position [14, 0]
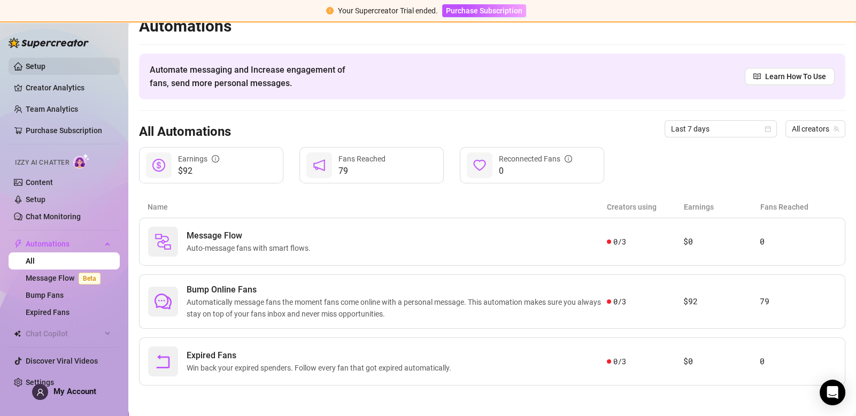
click at [45, 71] on link "Setup" at bounding box center [36, 66] width 20 height 9
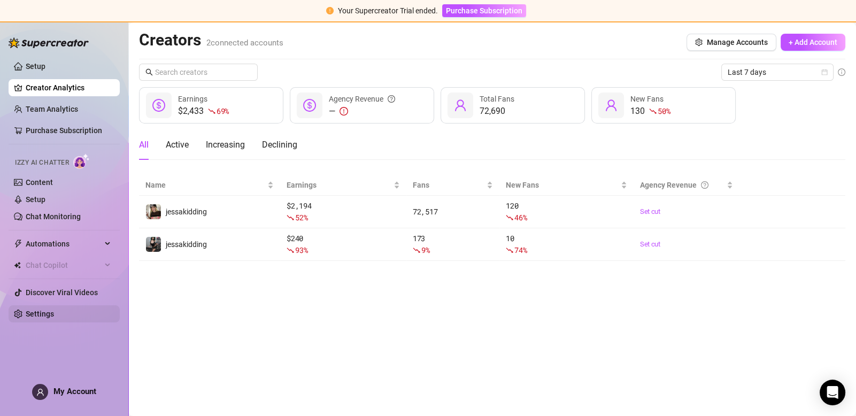
click at [48, 317] on link "Settings" at bounding box center [40, 313] width 28 height 9
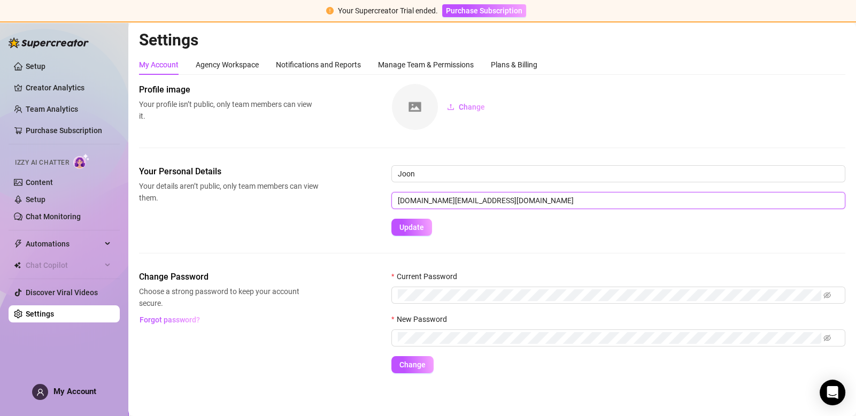
click at [467, 200] on input "[DOMAIN_NAME][EMAIL_ADDRESS][DOMAIN_NAME]" at bounding box center [618, 200] width 454 height 17
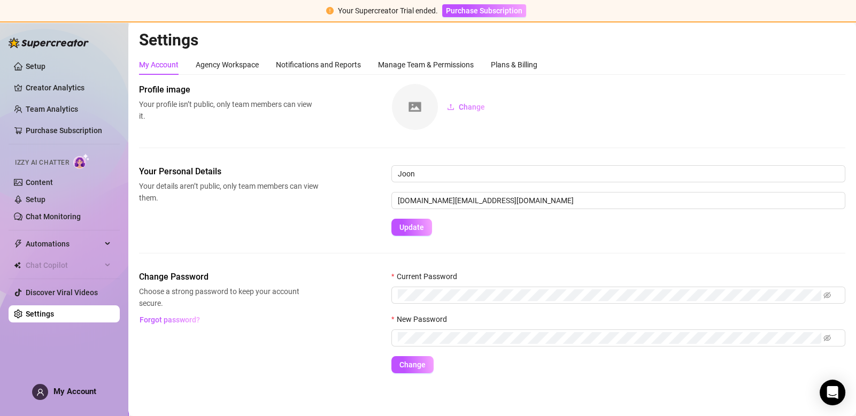
click at [577, 141] on div "Profile image Your profile isn’t public, only team members can view it. Change" at bounding box center [492, 124] width 706 height 82
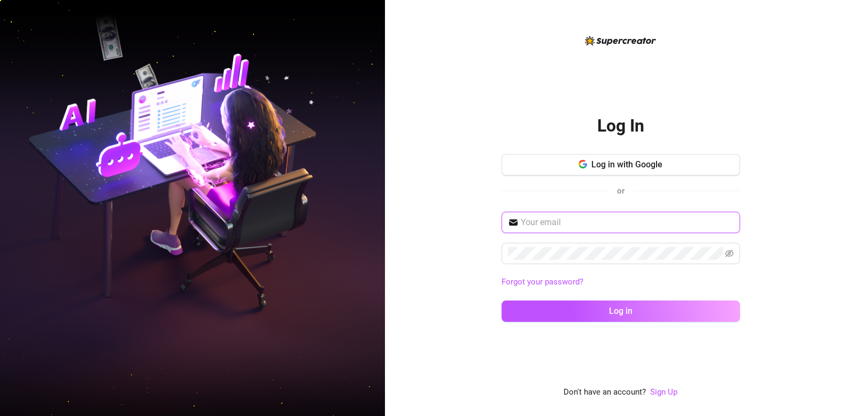
type input "[DOMAIN_NAME][EMAIL_ADDRESS][DOMAIN_NAME]"
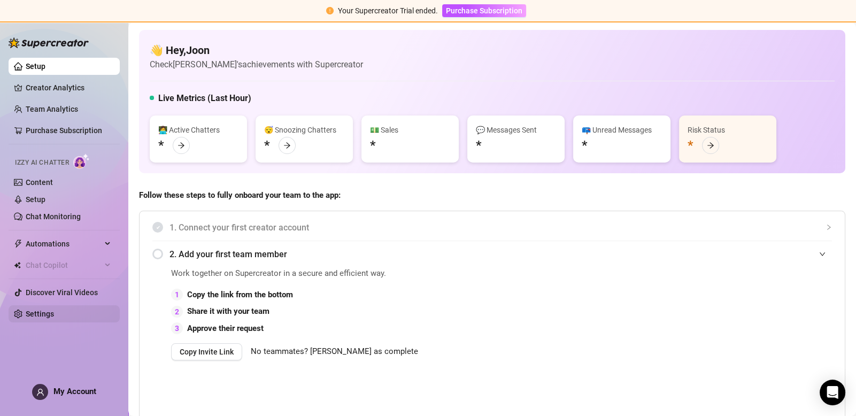
click at [51, 317] on link "Settings" at bounding box center [40, 313] width 28 height 9
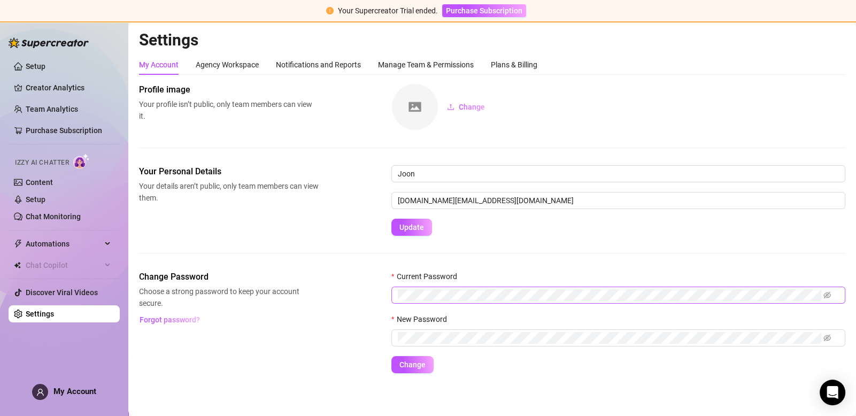
scroll to position [2, 0]
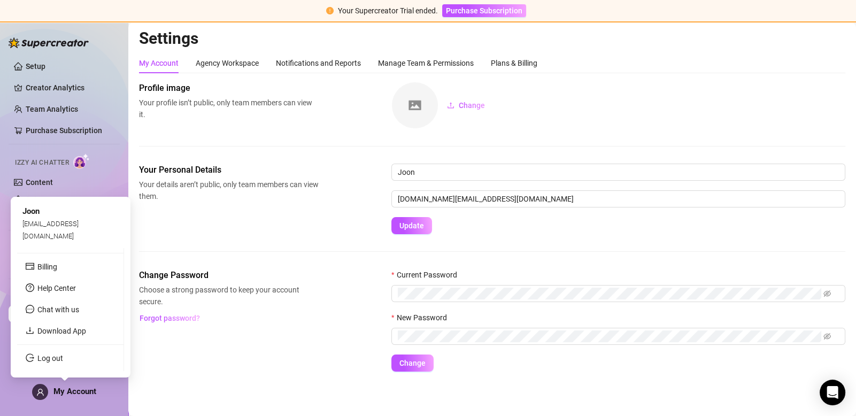
click at [75, 400] on div "My Account" at bounding box center [64, 392] width 64 height 16
click at [61, 354] on link "Log out" at bounding box center [50, 358] width 26 height 9
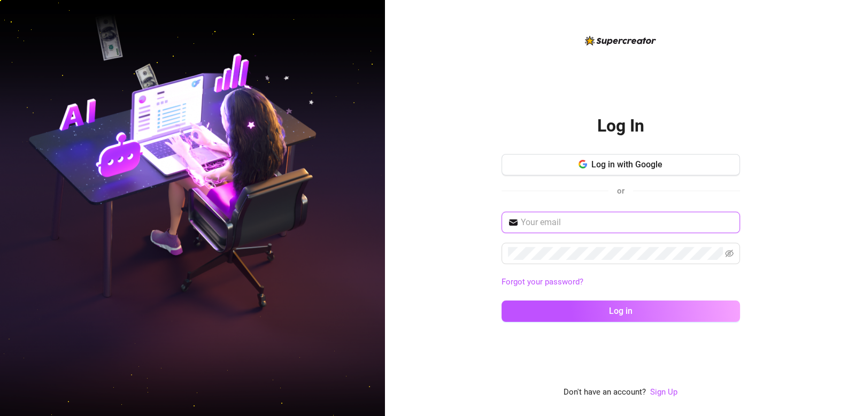
type input "[DOMAIN_NAME][EMAIL_ADDRESS][DOMAIN_NAME]"
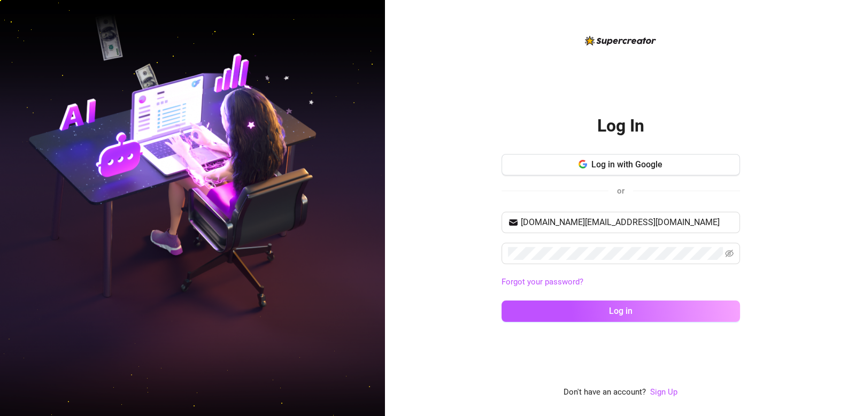
click at [775, 80] on div "Log In Log in with Google or [DOMAIN_NAME][EMAIL_ADDRESS][DOMAIN_NAME] Forgot y…" at bounding box center [620, 208] width 471 height 416
click at [656, 395] on link "Sign Up" at bounding box center [663, 392] width 27 height 10
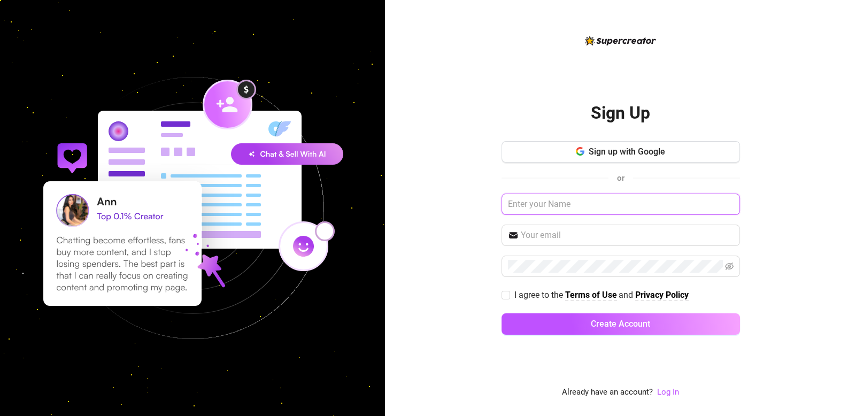
click at [621, 208] on input "text" at bounding box center [620, 203] width 238 height 21
click at [775, 76] on div "Sign Up Sign up with Google or I agree to the Terms of Use and Privacy Policy C…" at bounding box center [620, 208] width 471 height 416
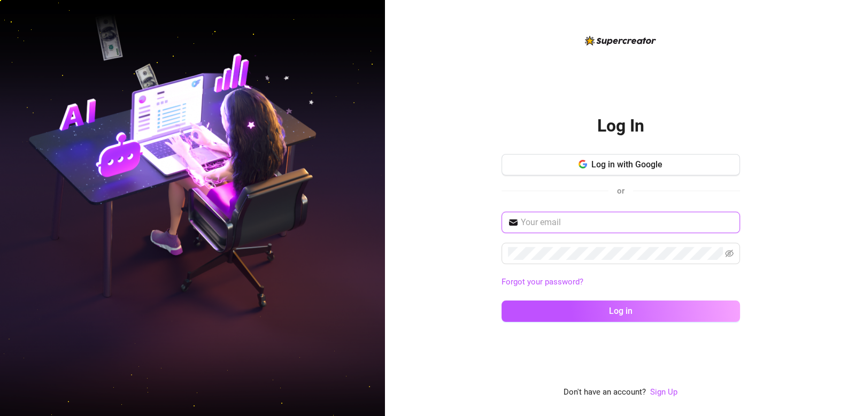
type input "[DOMAIN_NAME][EMAIL_ADDRESS][DOMAIN_NAME]"
click at [631, 224] on input "[DOMAIN_NAME][EMAIL_ADDRESS][DOMAIN_NAME]" at bounding box center [627, 222] width 213 height 13
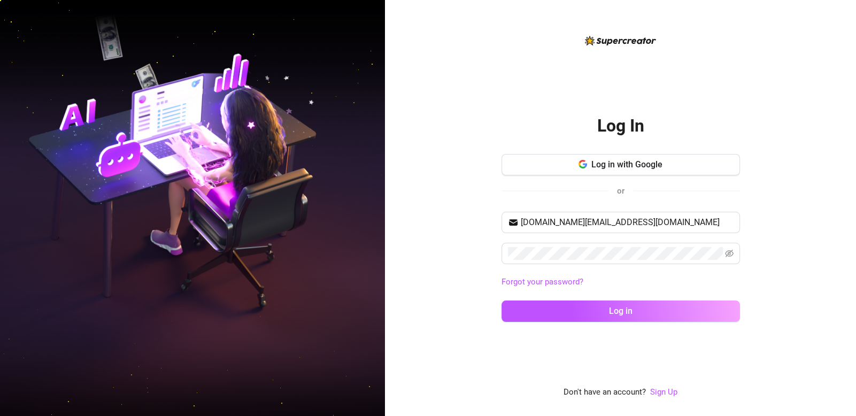
drag, startPoint x: 480, startPoint y: 385, endPoint x: 540, endPoint y: 384, distance: 59.3
click at [484, 386] on div "Log In Log in with Google or [DOMAIN_NAME][EMAIL_ADDRESS][DOMAIN_NAME] Forgot y…" at bounding box center [620, 208] width 471 height 416
click at [665, 395] on link "Sign Up" at bounding box center [663, 392] width 27 height 10
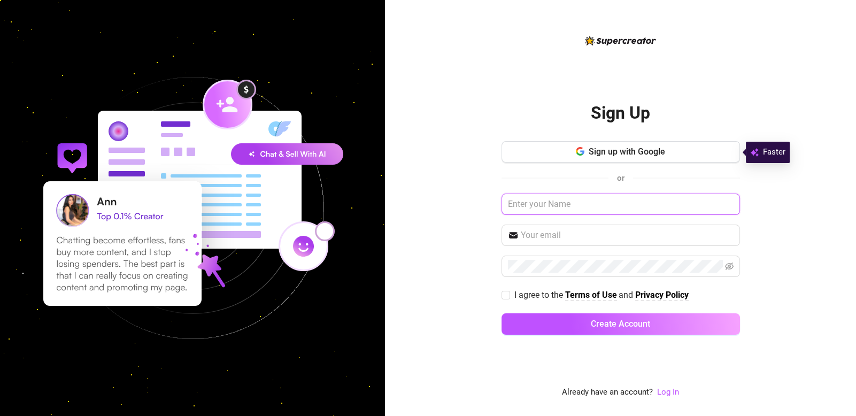
click at [593, 201] on input "text" at bounding box center [620, 203] width 238 height 21
type input "[PERSON_NAME]"
click at [577, 238] on input "text" at bounding box center [627, 235] width 213 height 13
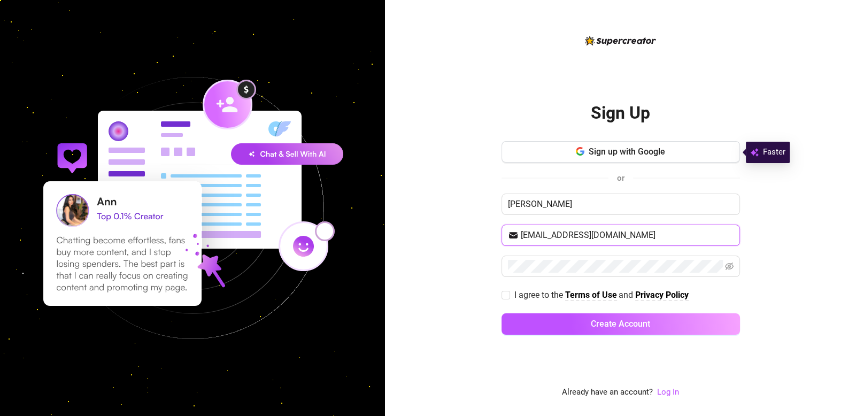
type input "[EMAIL_ADDRESS][DOMAIN_NAME]"
click at [505, 294] on input "I agree to the Terms of Use and Privacy Policy" at bounding box center [504, 294] width 7 height 7
checkbox input "true"
click at [627, 153] on span "Sign up with Google" at bounding box center [626, 151] width 76 height 10
